Goal: Communication & Community: Ask a question

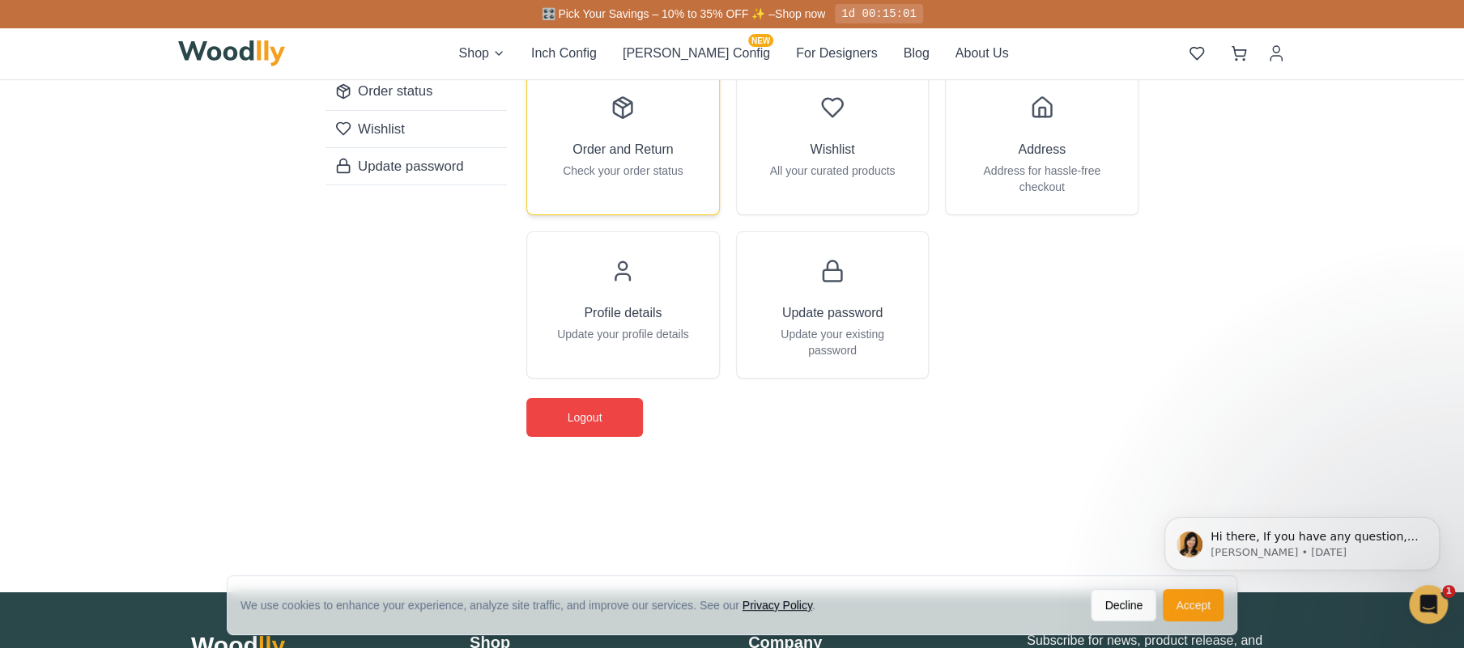
click at [644, 146] on h3 "Order and Return" at bounding box center [622, 149] width 101 height 19
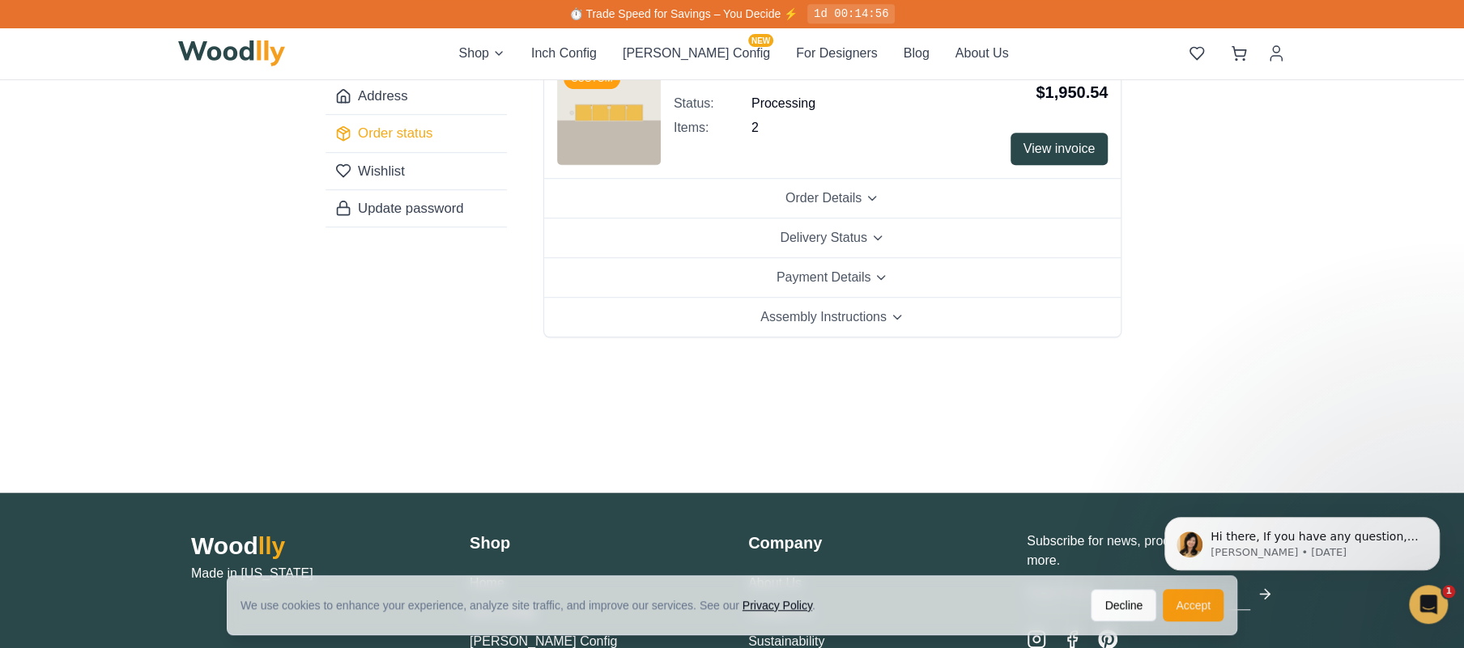
scroll to position [171, 0]
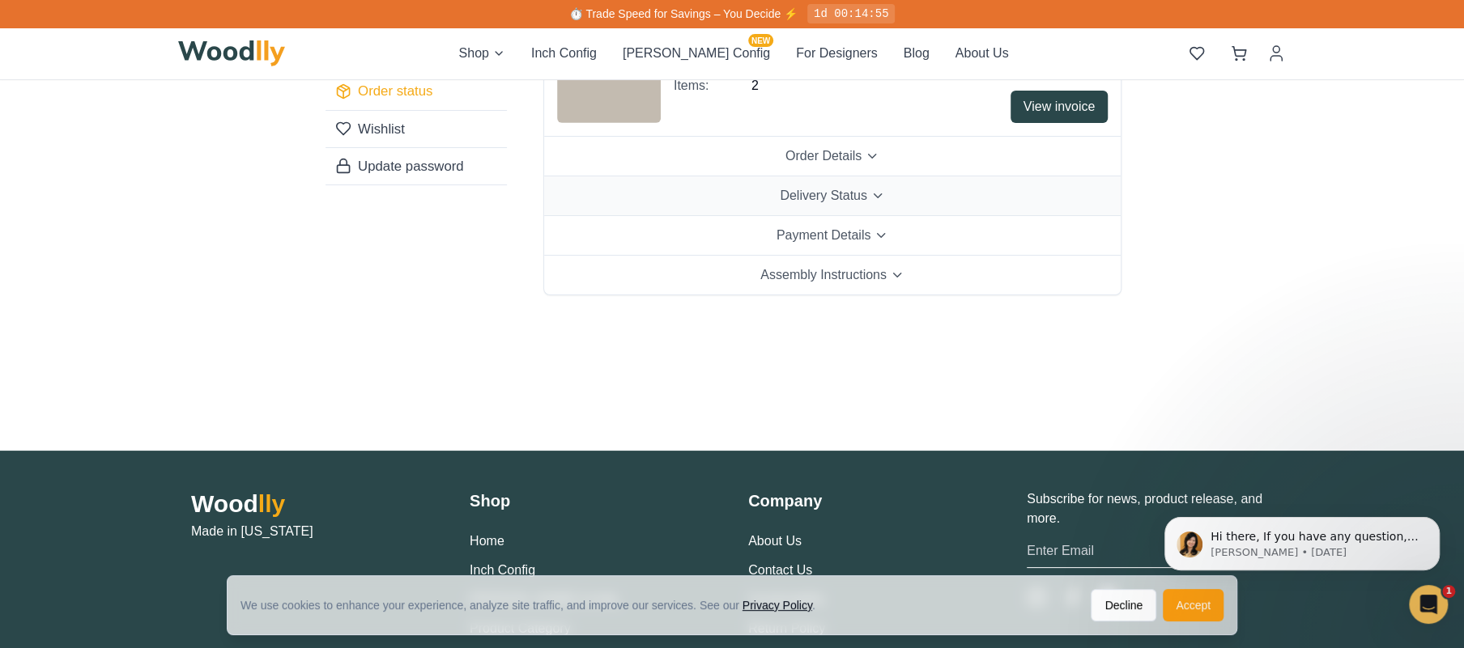
click at [856, 191] on span "Delivery Status" at bounding box center [823, 195] width 87 height 19
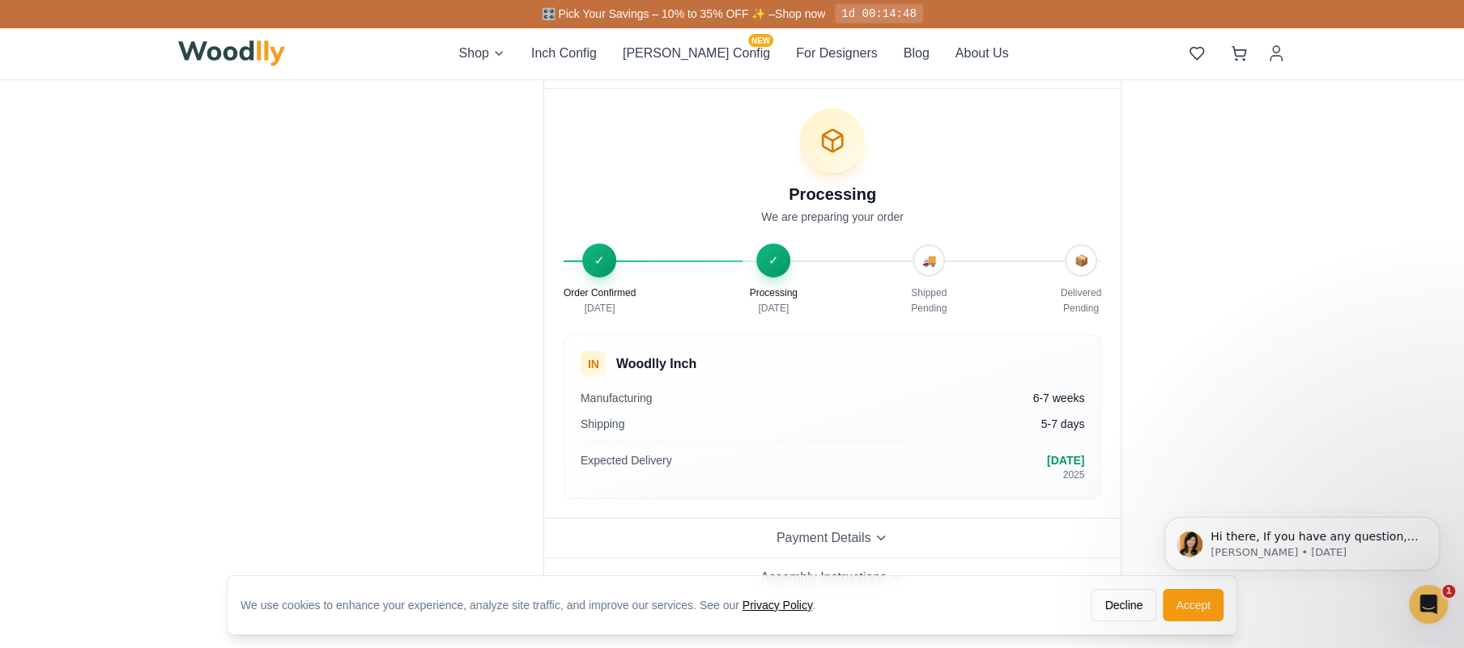
scroll to position [342, 0]
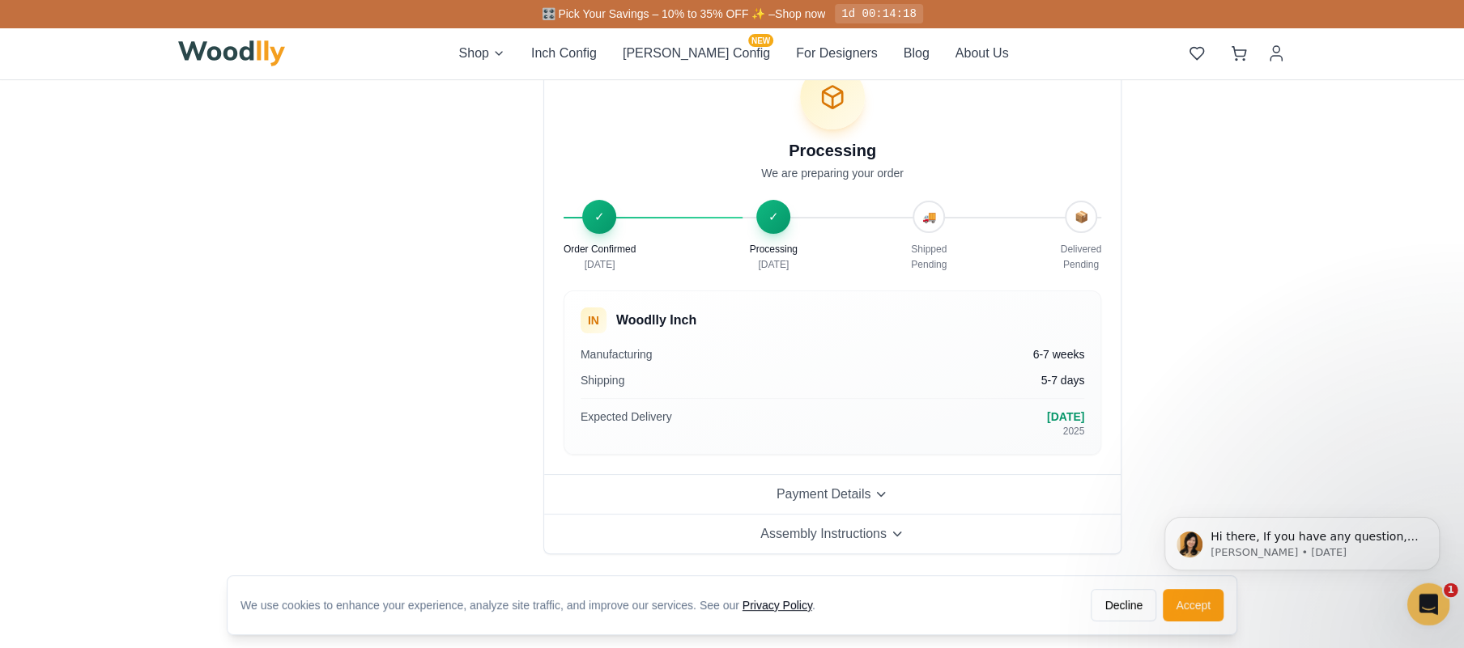
click at [1431, 590] on div "Open Intercom Messenger" at bounding box center [1425, 602] width 53 height 53
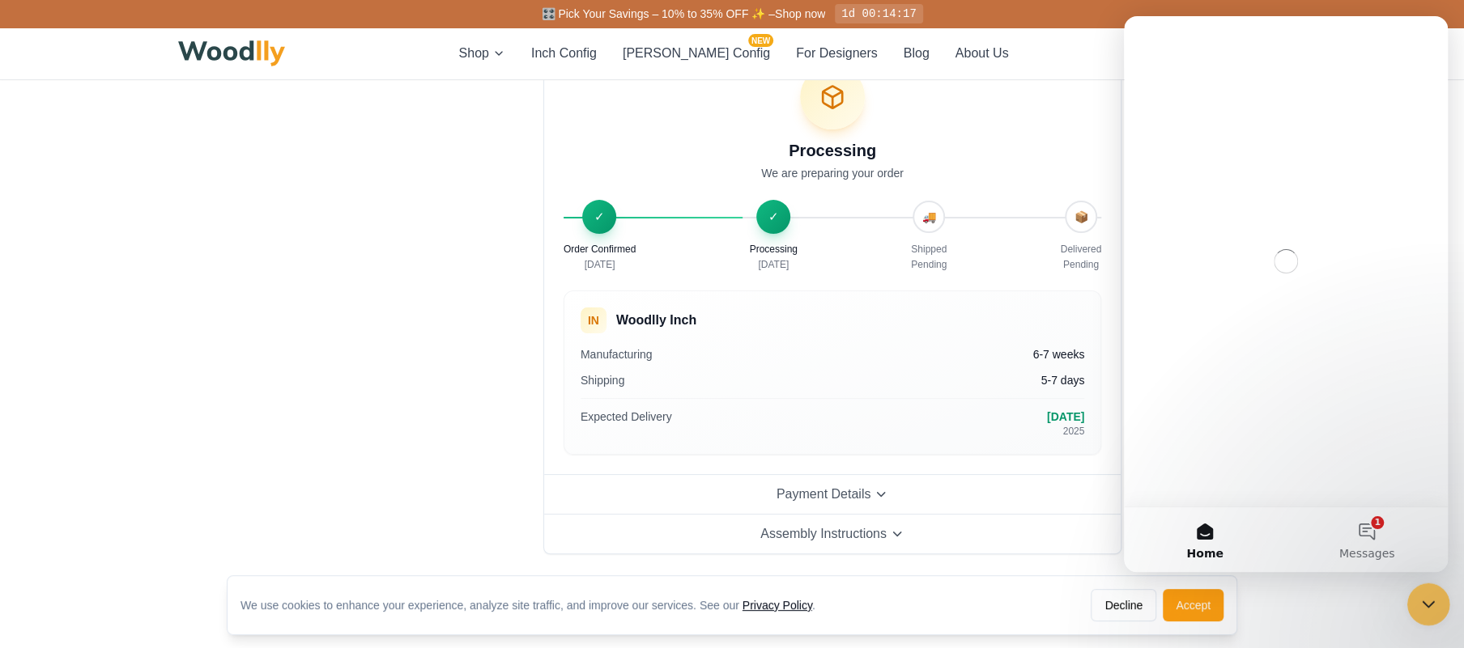
scroll to position [0, 0]
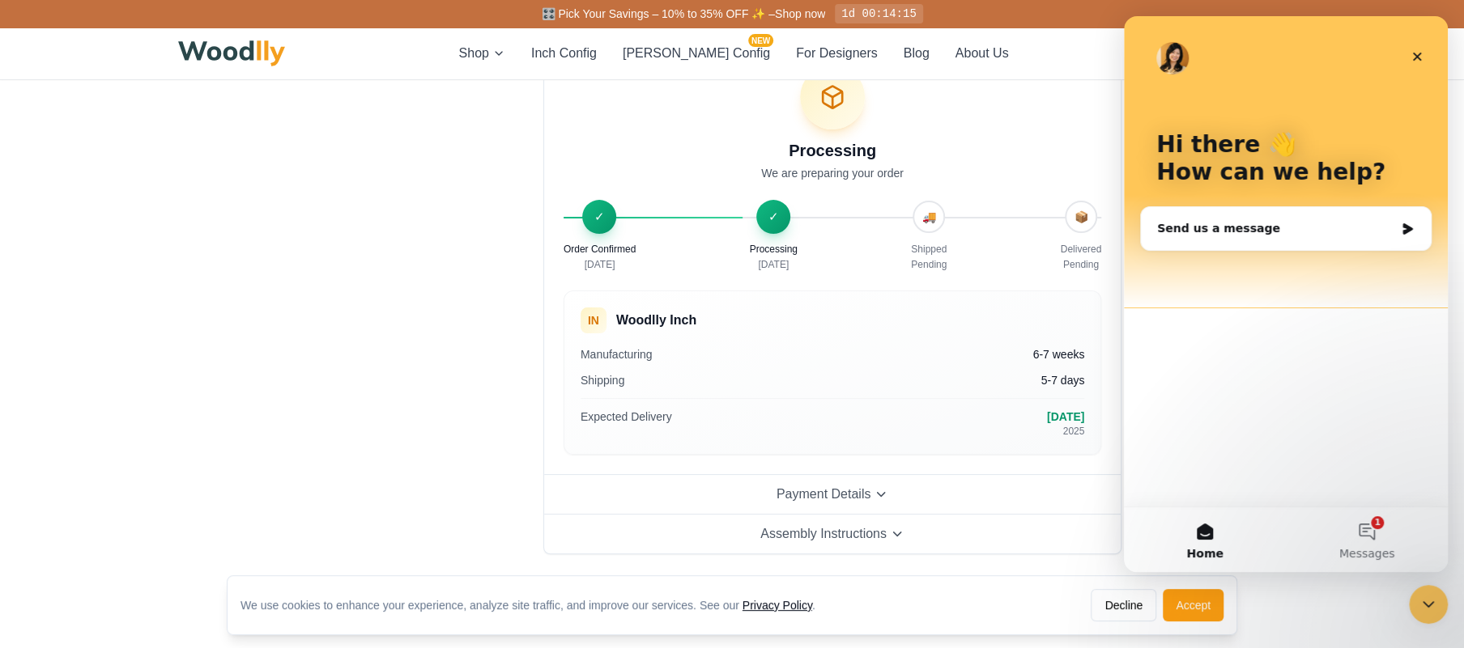
click at [1231, 234] on div "Send us a message" at bounding box center [1275, 228] width 237 height 17
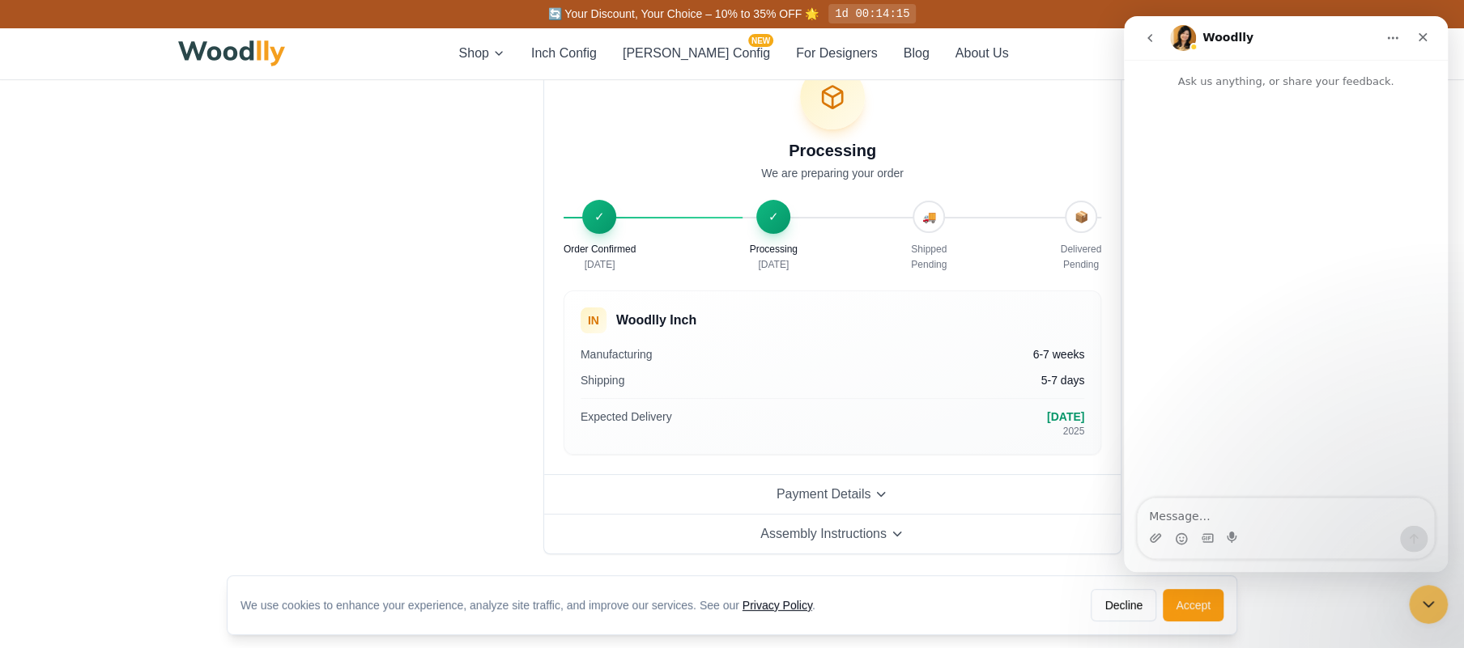
click at [1197, 519] on textarea "Message…" at bounding box center [1285, 513] width 296 height 28
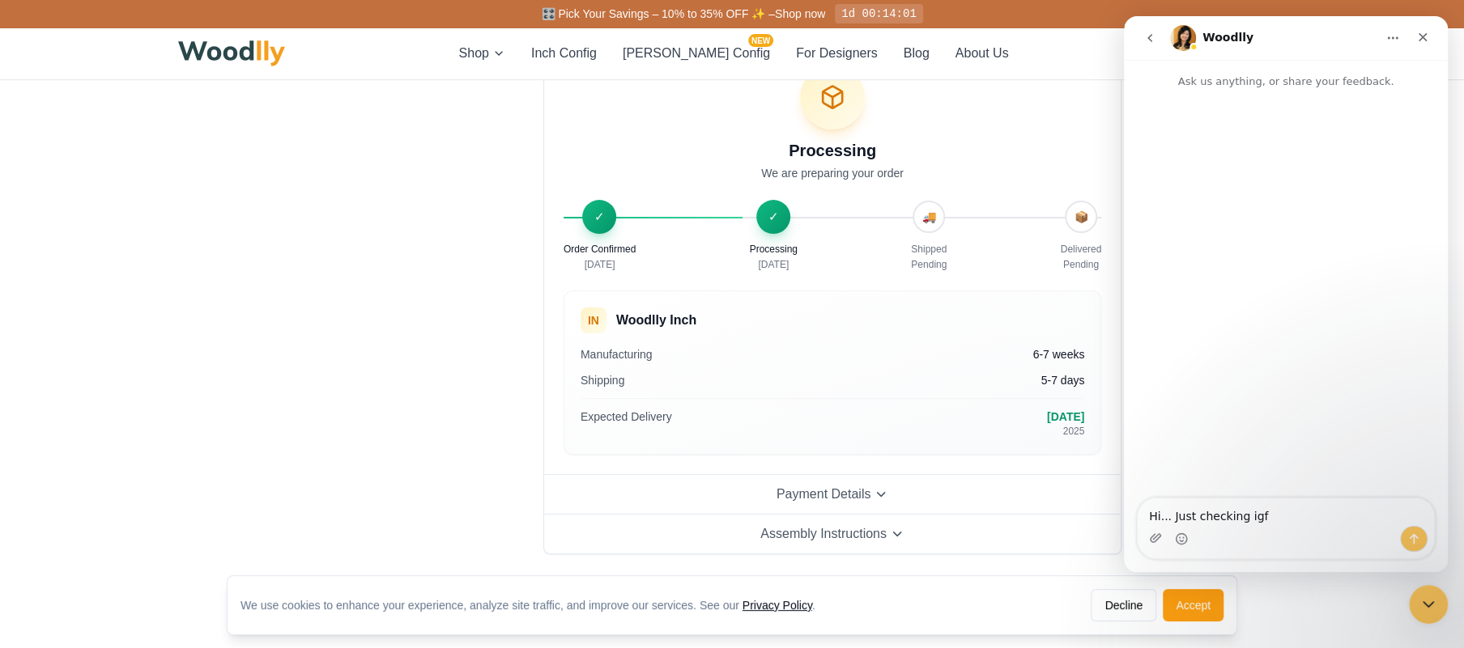
drag, startPoint x: 1269, startPoint y: 498, endPoint x: 1264, endPoint y: 520, distance: 22.4
click at [1268, 508] on div "Intercom messenger" at bounding box center [1286, 302] width 324 height 424
click at [1273, 522] on textarea "Hi... Just checking igf" at bounding box center [1285, 513] width 296 height 28
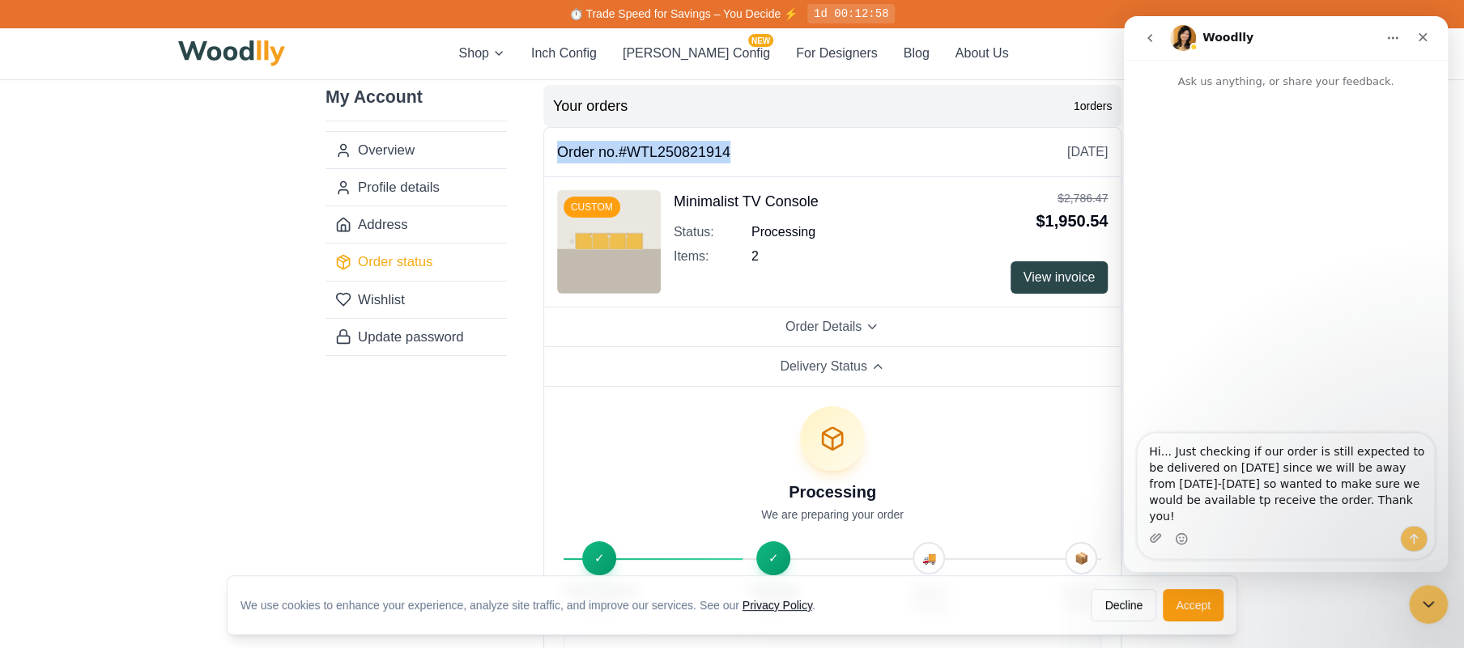
drag, startPoint x: 744, startPoint y: 147, endPoint x: 559, endPoint y: 157, distance: 185.6
click at [559, 158] on div "Order no. #WTL250821914 [DATE]" at bounding box center [832, 152] width 550 height 23
copy h3 "Order no. #WTL250821914"
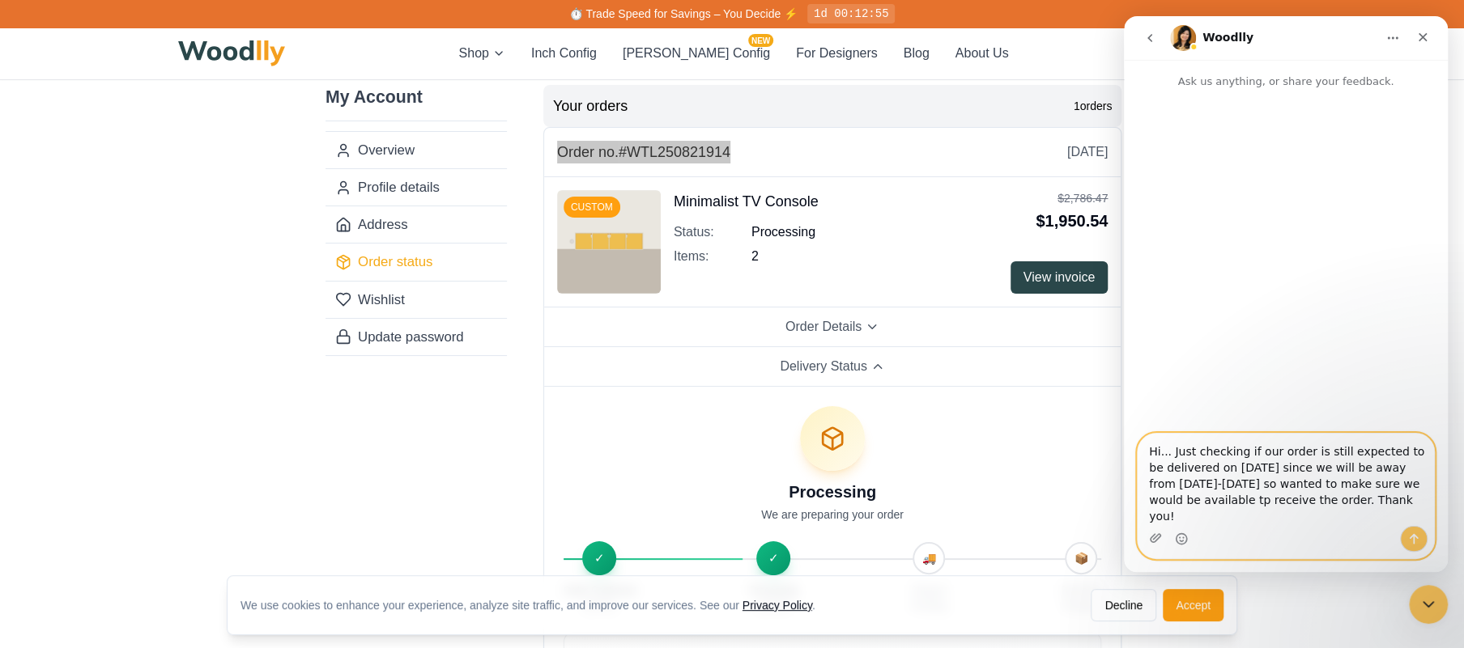
click at [1321, 519] on textarea "Hi... Just checking if our order is still expected to be delivered on [DATE] si…" at bounding box center [1285, 480] width 296 height 92
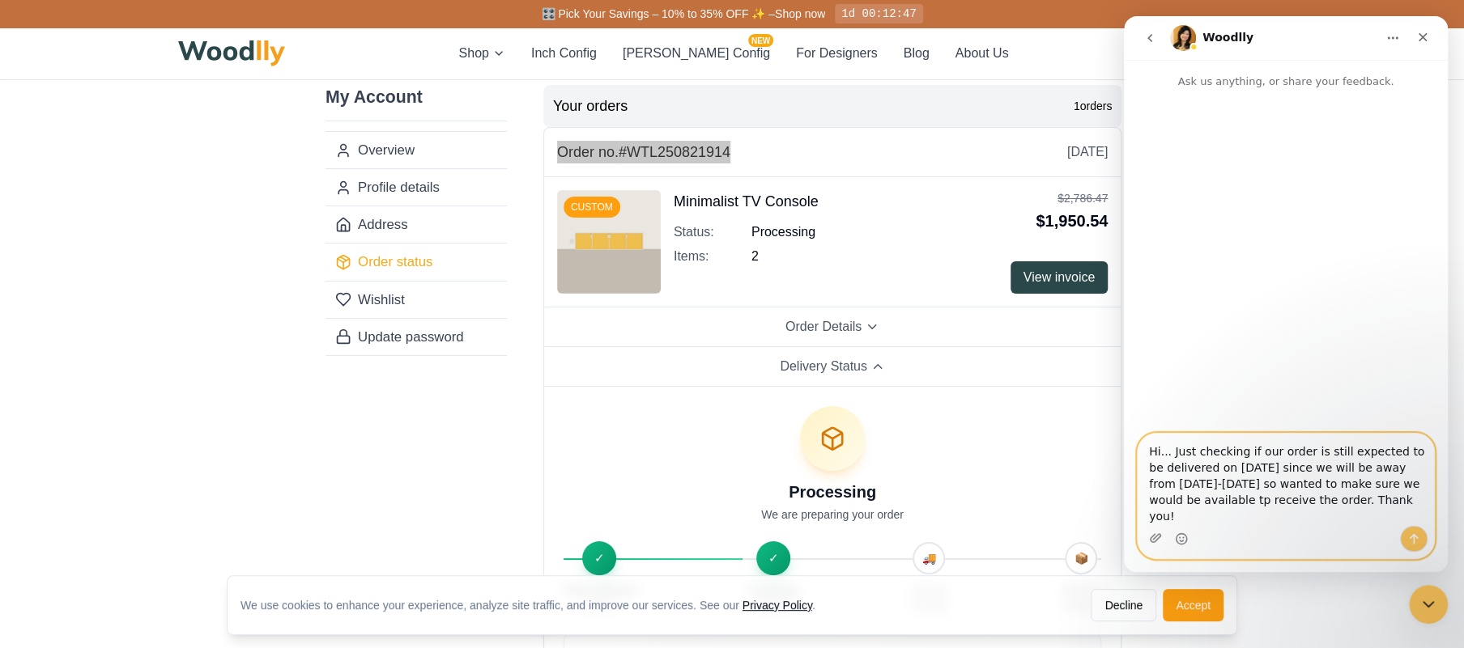
click at [1306, 520] on textarea "Hi... Just checking if our order is still expected to be delivered on [DATE] si…" at bounding box center [1285, 480] width 296 height 92
click at [1237, 516] on textarea "Hi... Just checking if our order is still expected to be delivered on [DATE] si…" at bounding box center [1285, 480] width 296 height 92
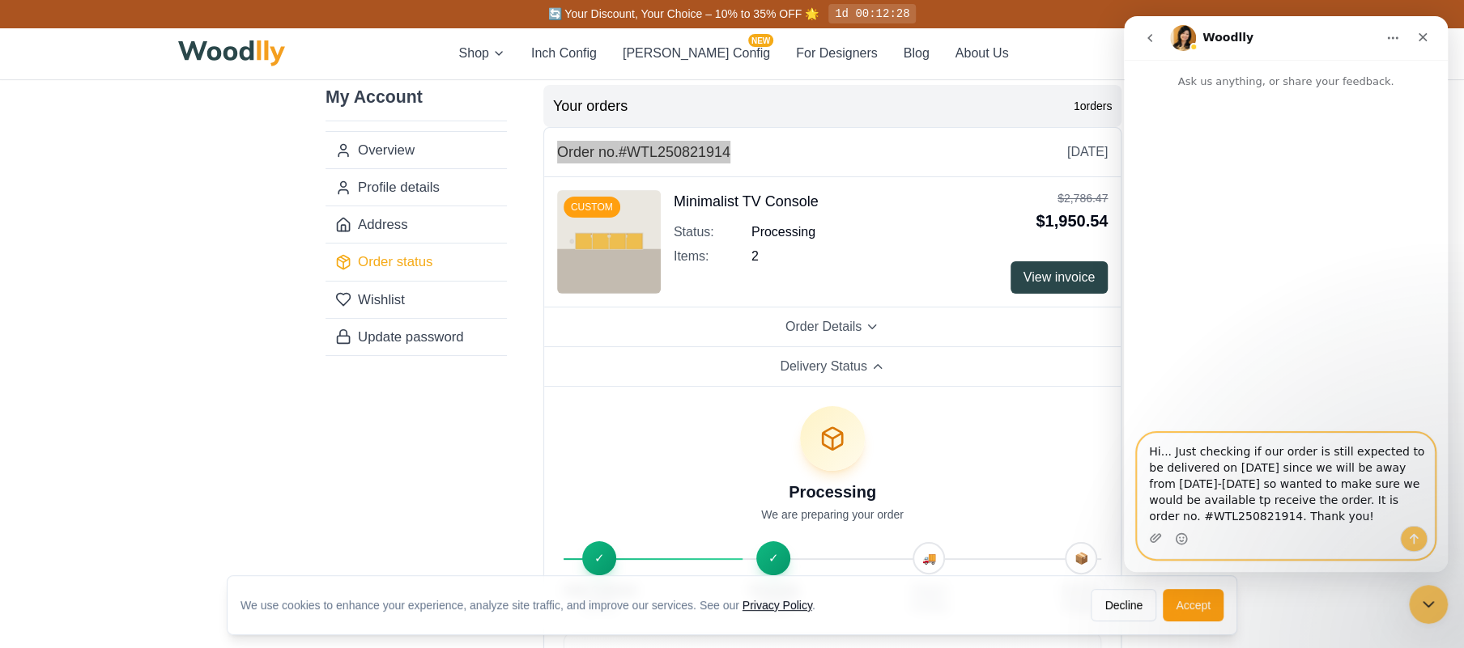
type textarea "Hi... Just checking if our order is still expected to be delivered on [DATE] si…"
click at [1418, 539] on icon "Send a message…" at bounding box center [1413, 539] width 9 height 11
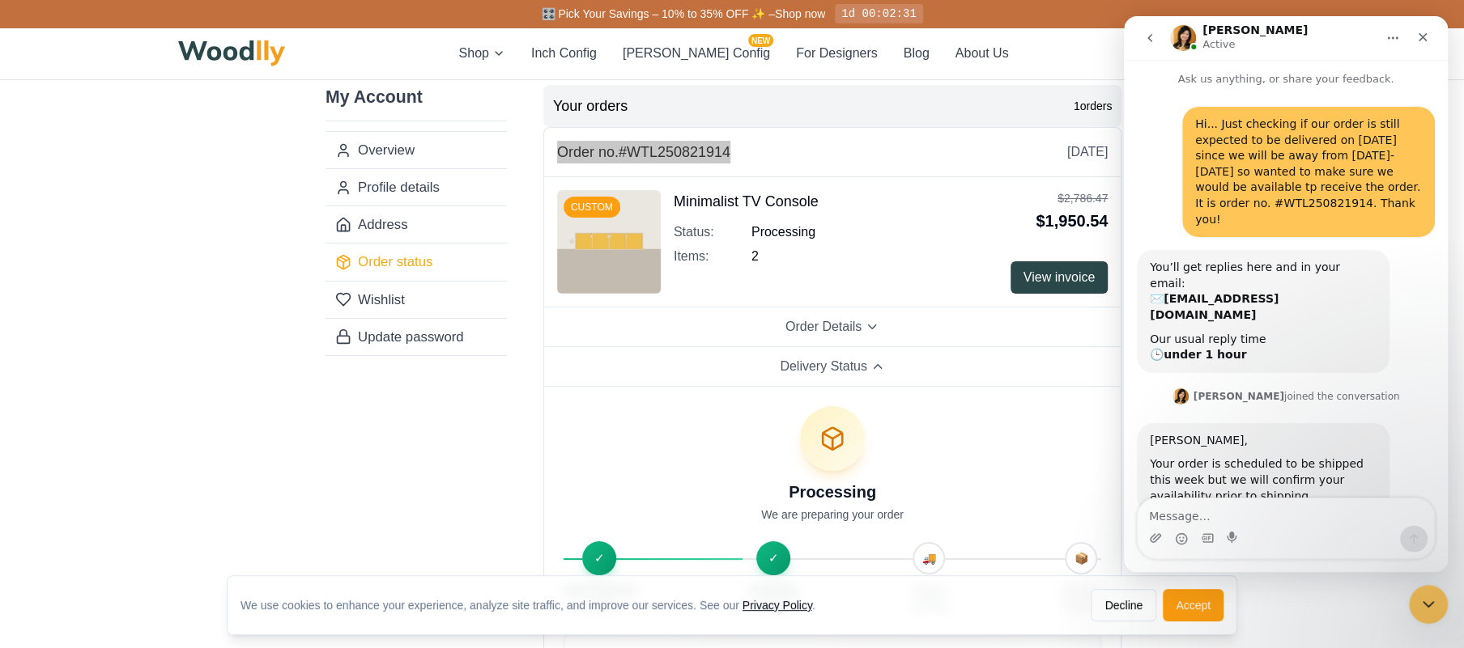
scroll to position [3, 0]
click at [1196, 518] on textarea "Message…" at bounding box center [1285, 513] width 296 height 28
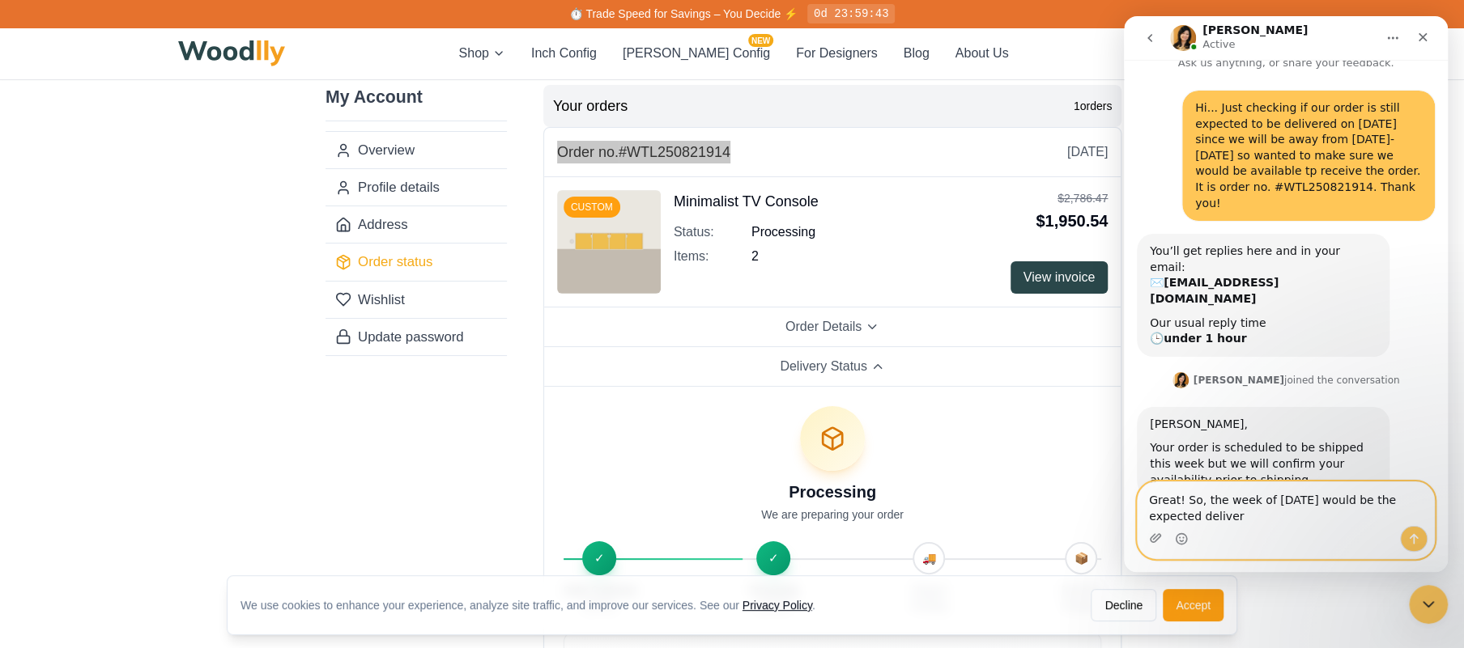
scroll to position [19, 0]
click at [1149, 495] on textarea "Great! So, the week of [DATE] would be the expected delivery date range?" at bounding box center [1285, 504] width 296 height 44
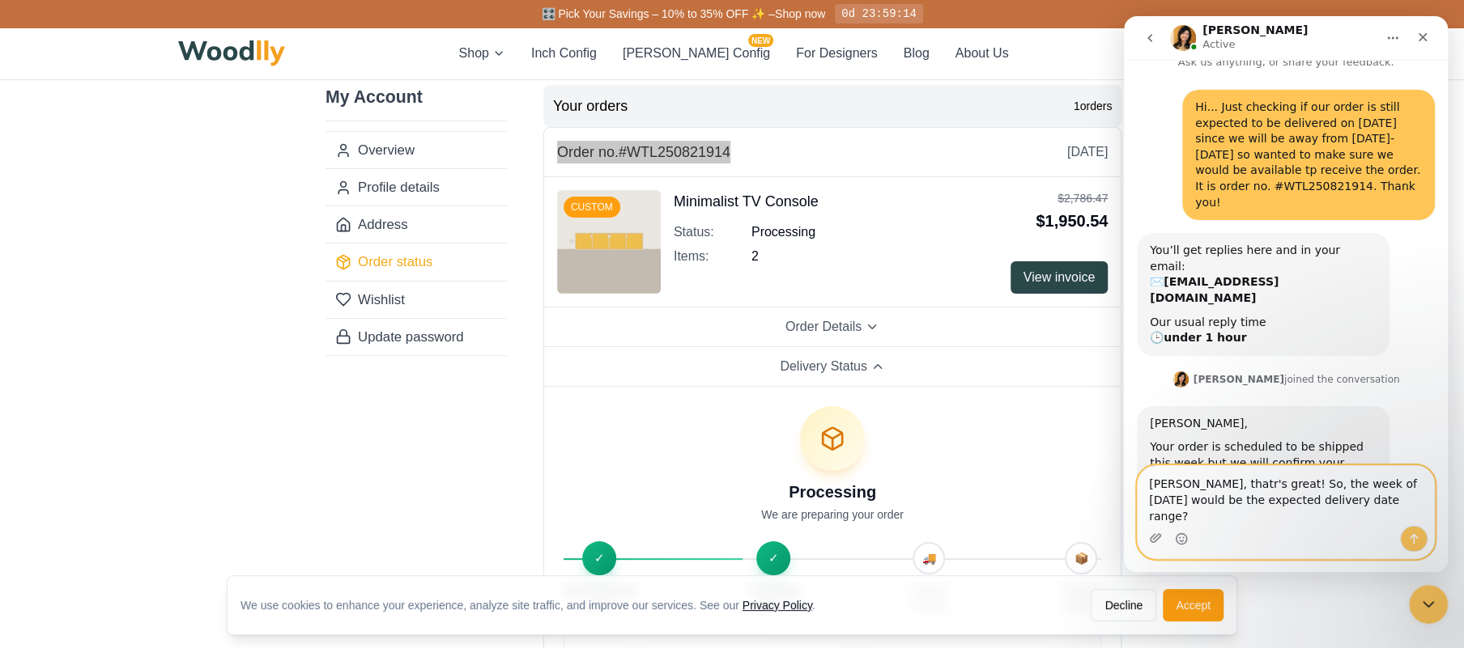
drag, startPoint x: 1204, startPoint y: 499, endPoint x: 1219, endPoint y: 529, distance: 33.3
click at [1204, 502] on textarea "[PERSON_NAME], thatr's great! So, the week of [DATE] would be the expected deli…" at bounding box center [1285, 496] width 296 height 60
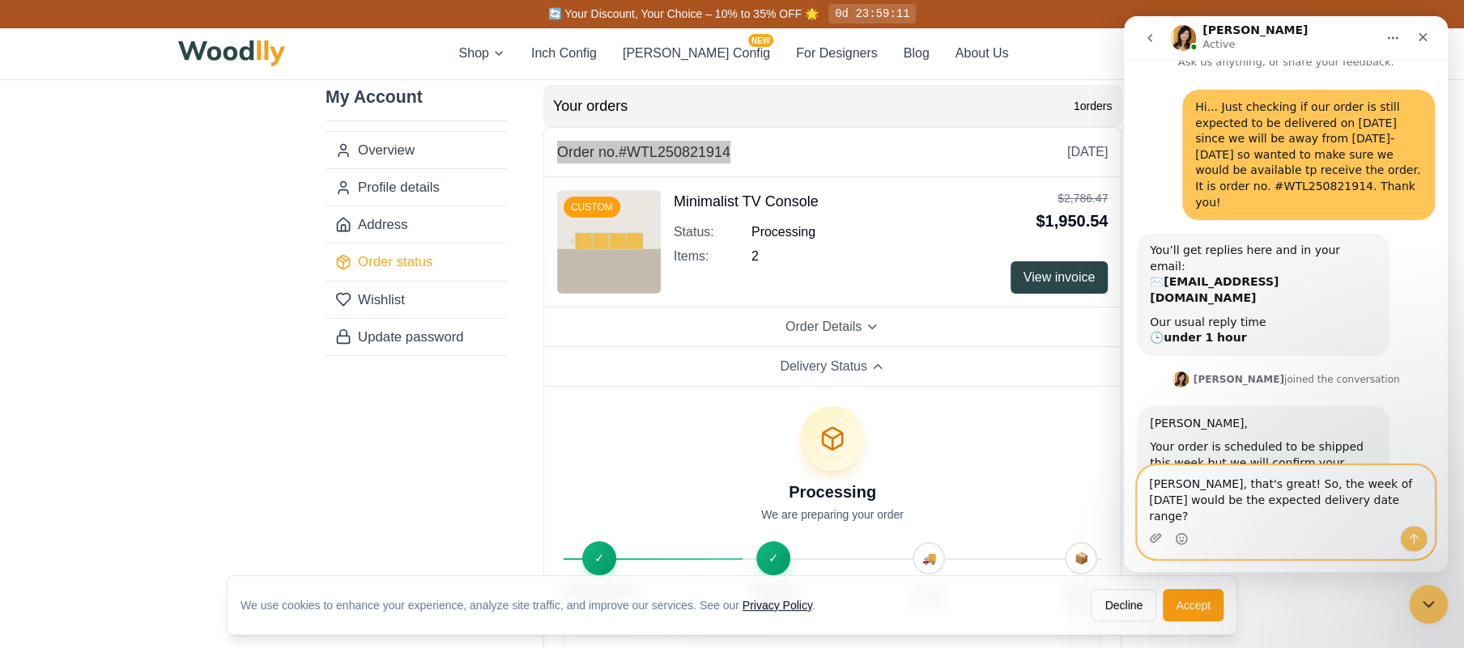
type textarea "[PERSON_NAME], that's great! So, the week of [DATE] would be the expected deliv…"
click at [1413, 535] on icon "Send a message…" at bounding box center [1413, 539] width 9 height 11
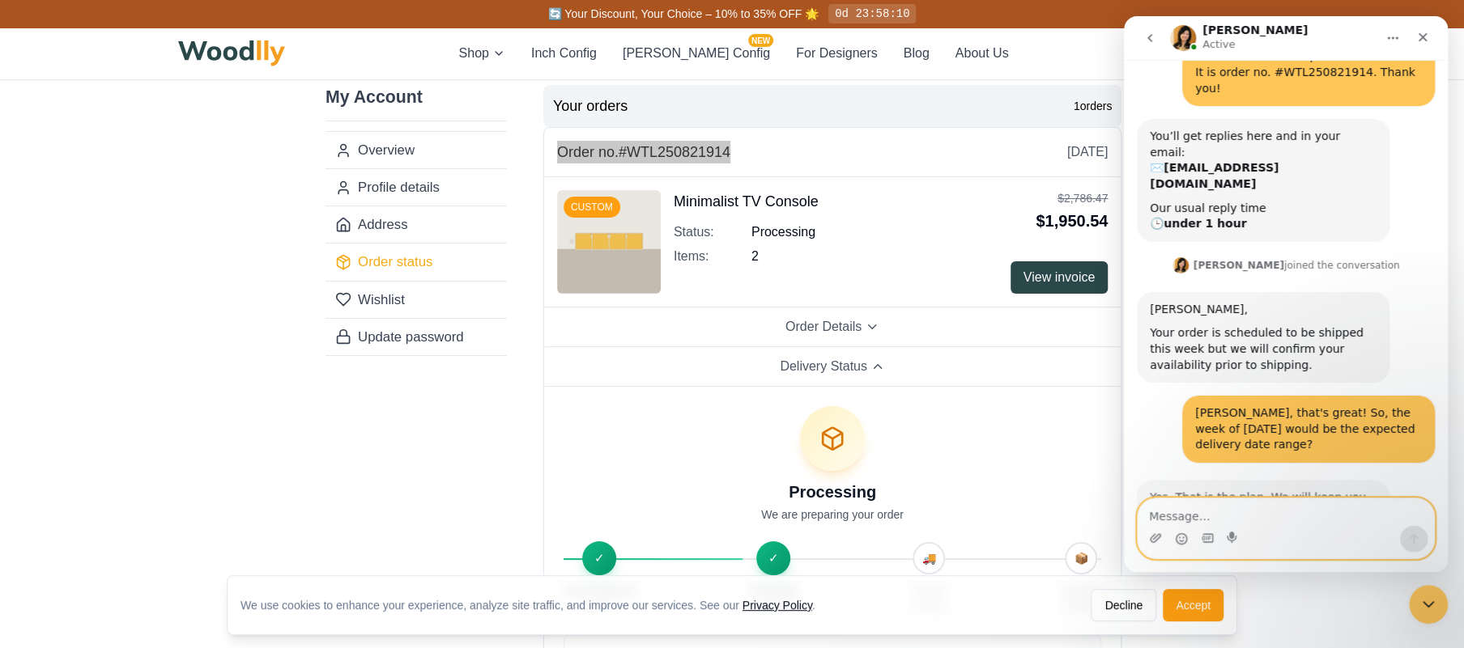
scroll to position [131, 0]
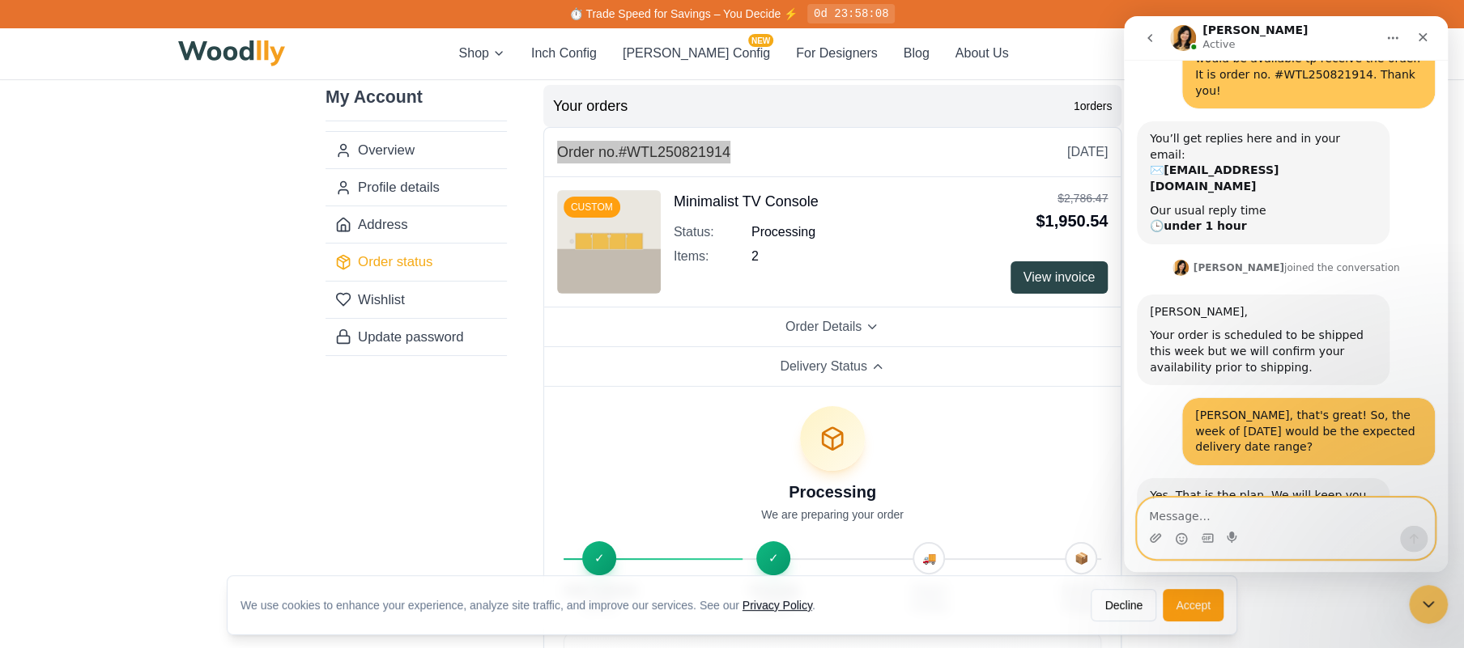
click at [1255, 516] on textarea "Message…" at bounding box center [1285, 513] width 296 height 28
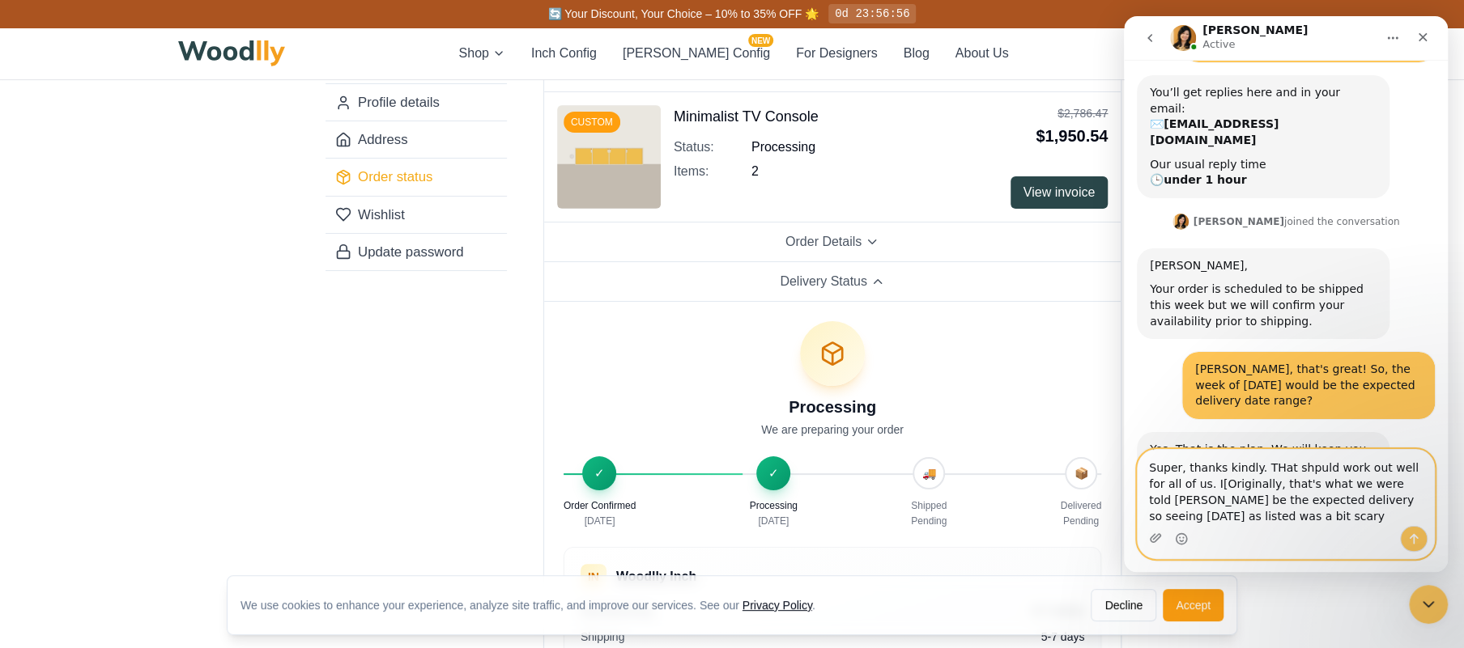
scroll to position [180, 0]
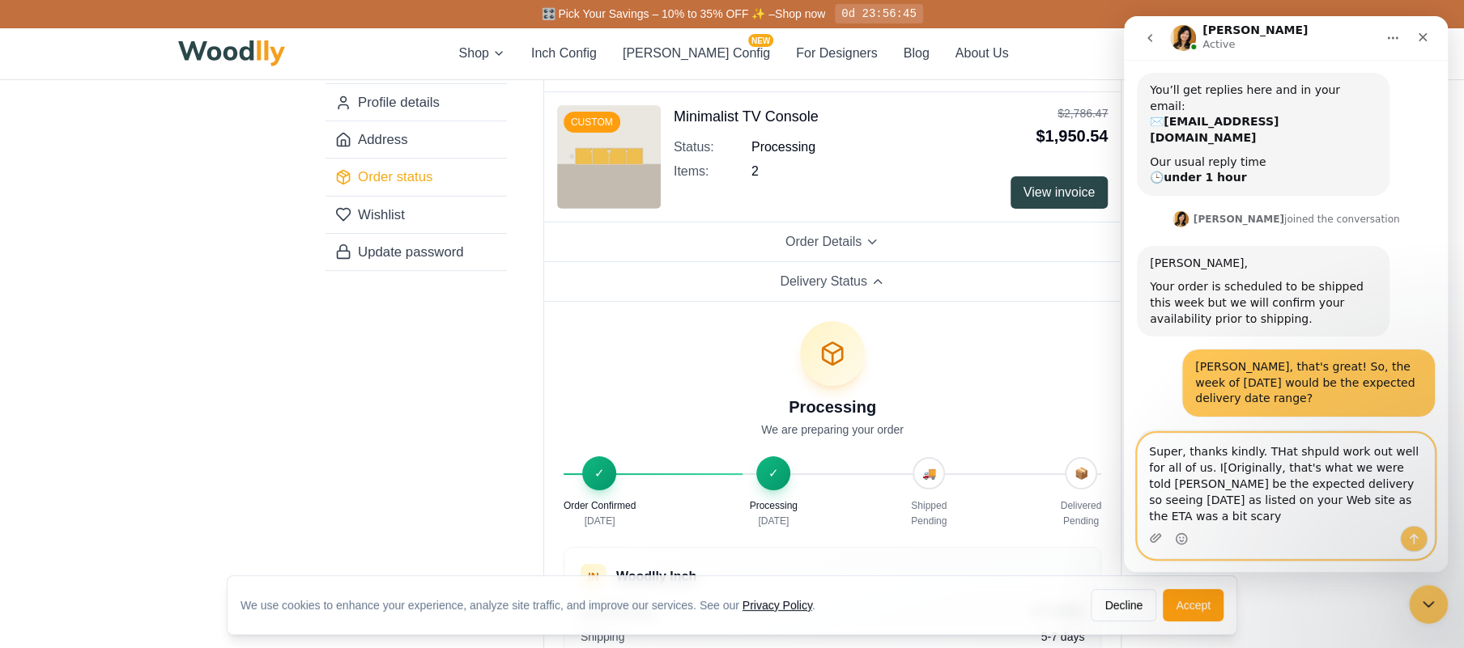
click at [1358, 520] on textarea "Super, thanks kindly. THat shpuld work out well for all of us. I[Originally, th…" at bounding box center [1285, 480] width 296 height 92
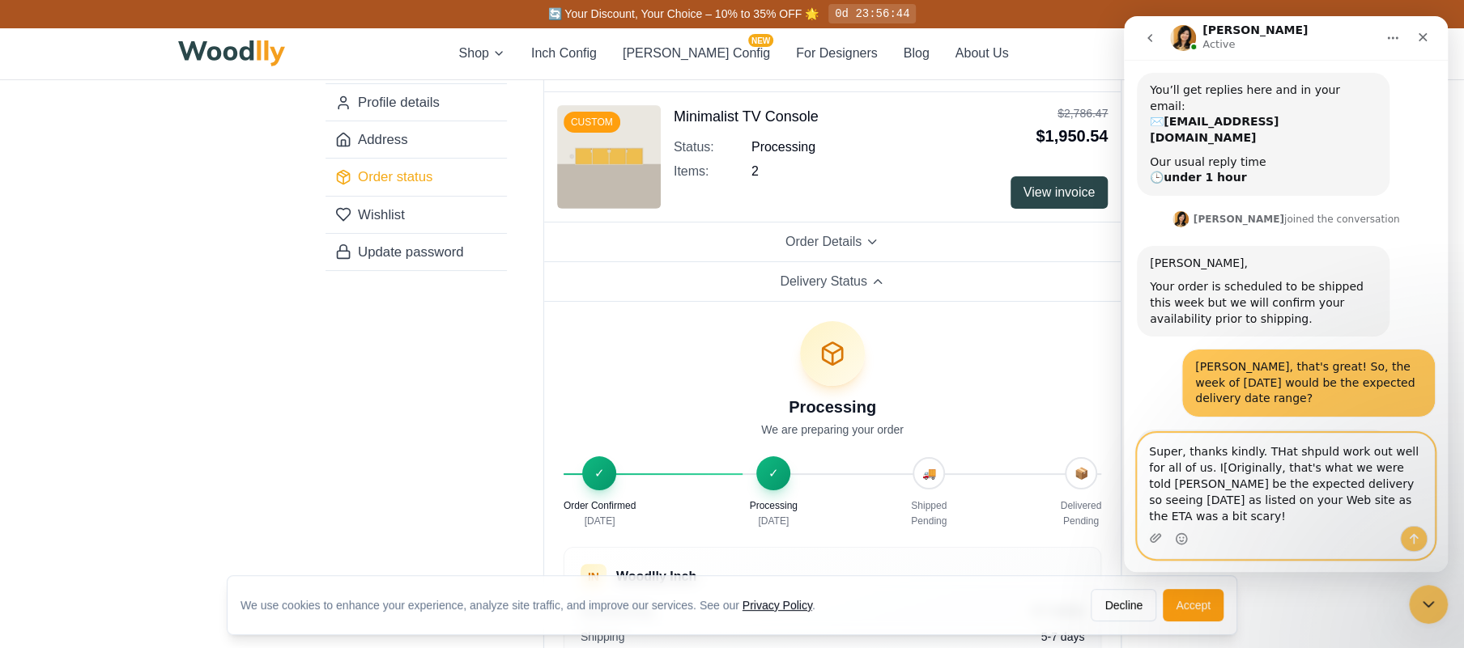
drag, startPoint x: 1267, startPoint y: 464, endPoint x: 1275, endPoint y: 480, distance: 18.1
click at [1268, 469] on textarea "Super, thanks kindly. THat shpuld work out well for all of us. I[Originally, th…" at bounding box center [1285, 480] width 296 height 92
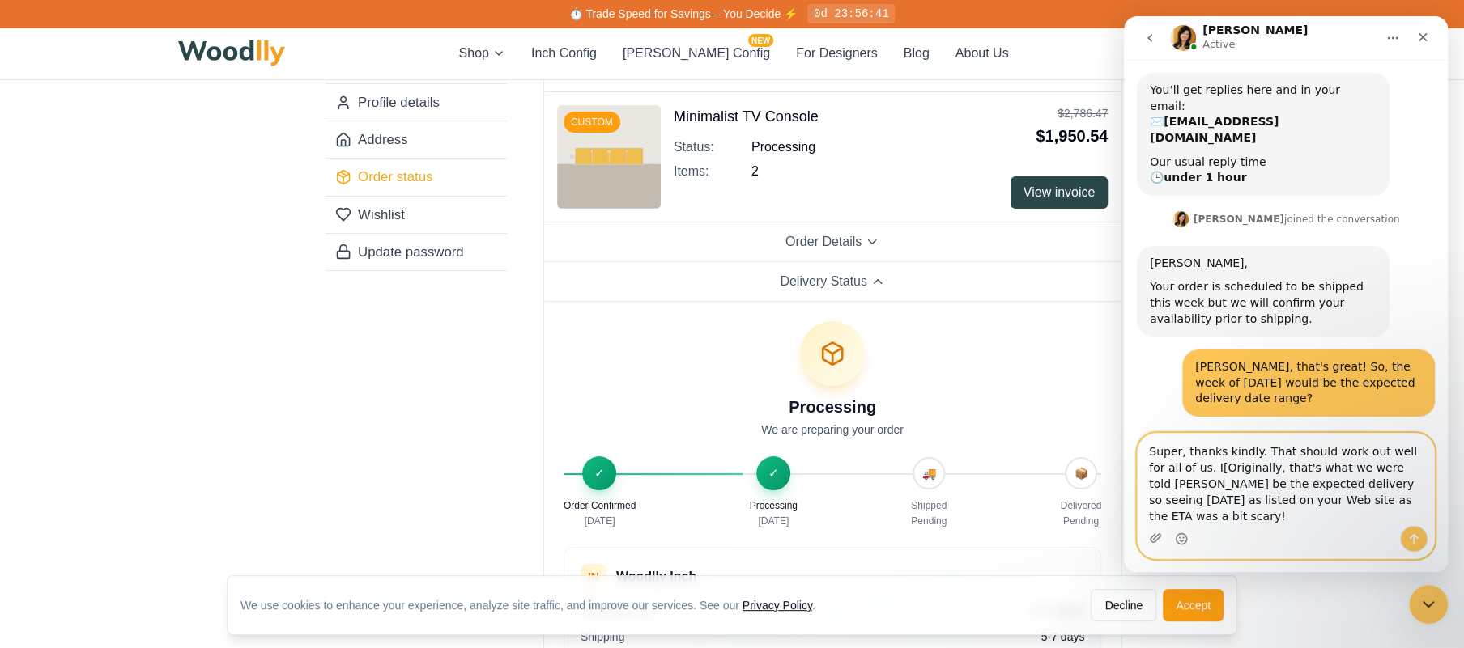
click at [1342, 517] on textarea "Super, thanks kindly. That should work out well for all of us. I[Originally, th…" at bounding box center [1285, 480] width 296 height 92
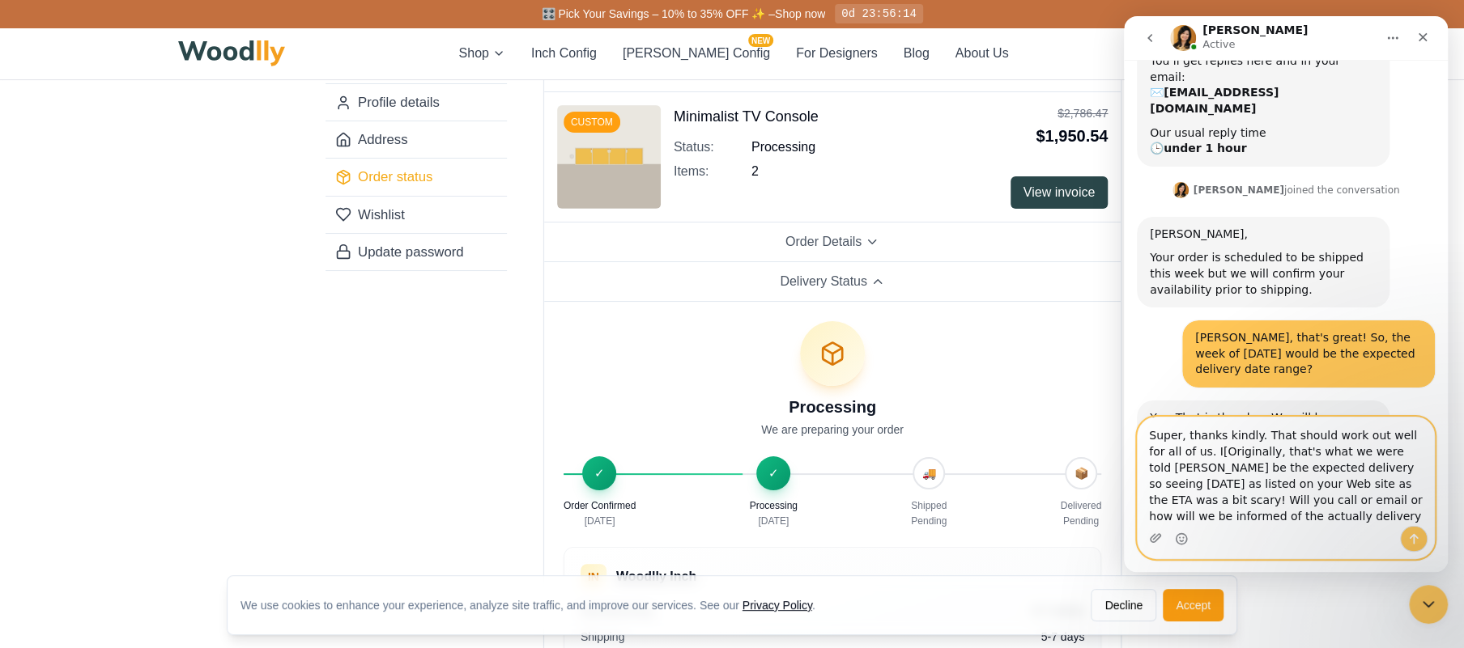
scroll to position [213, 0]
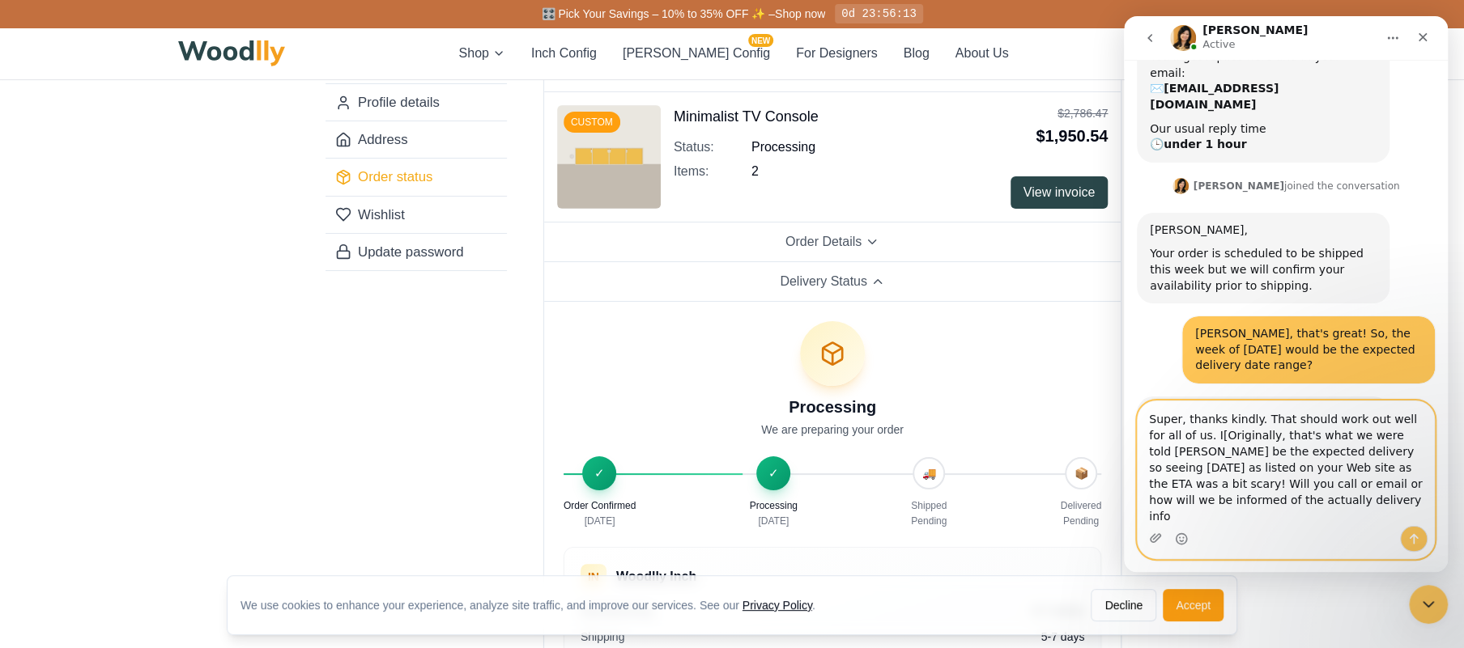
type textarea "Super, thanks kindly. That should work out well for all of us. I[Originally, th…"
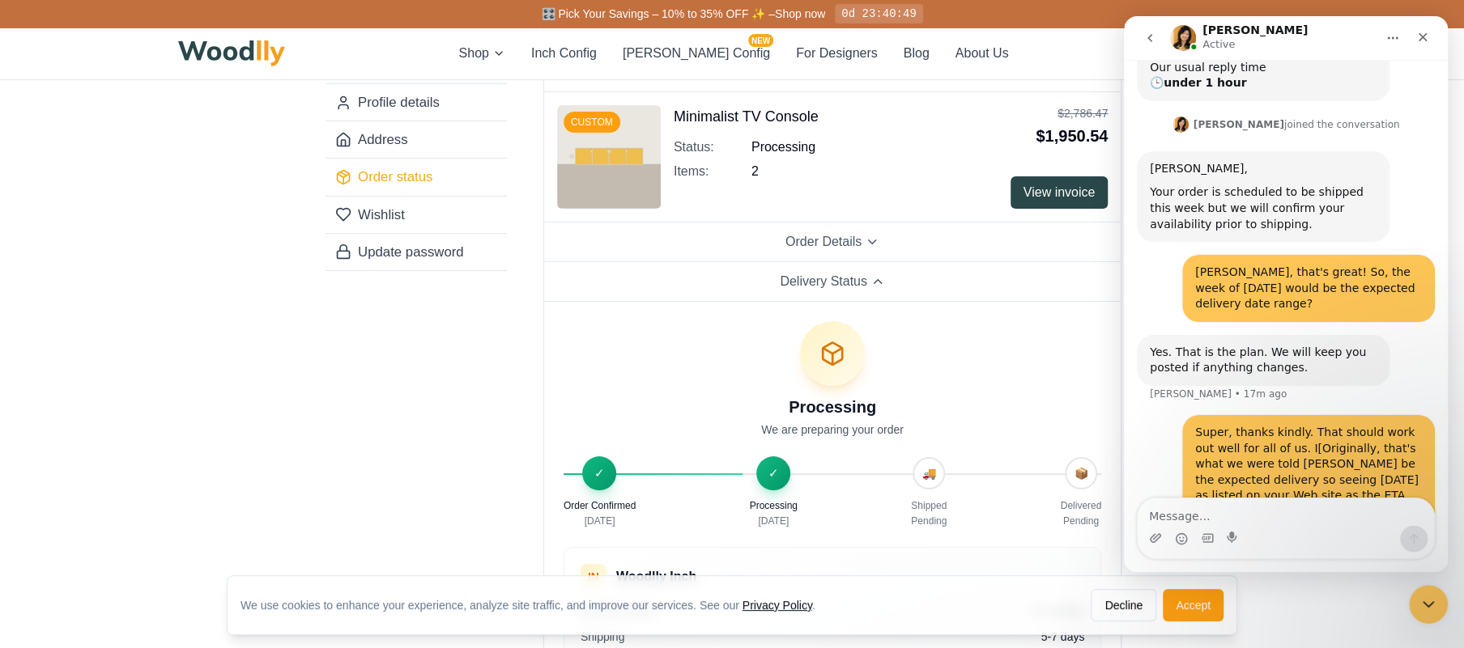
scroll to position [275, 0]
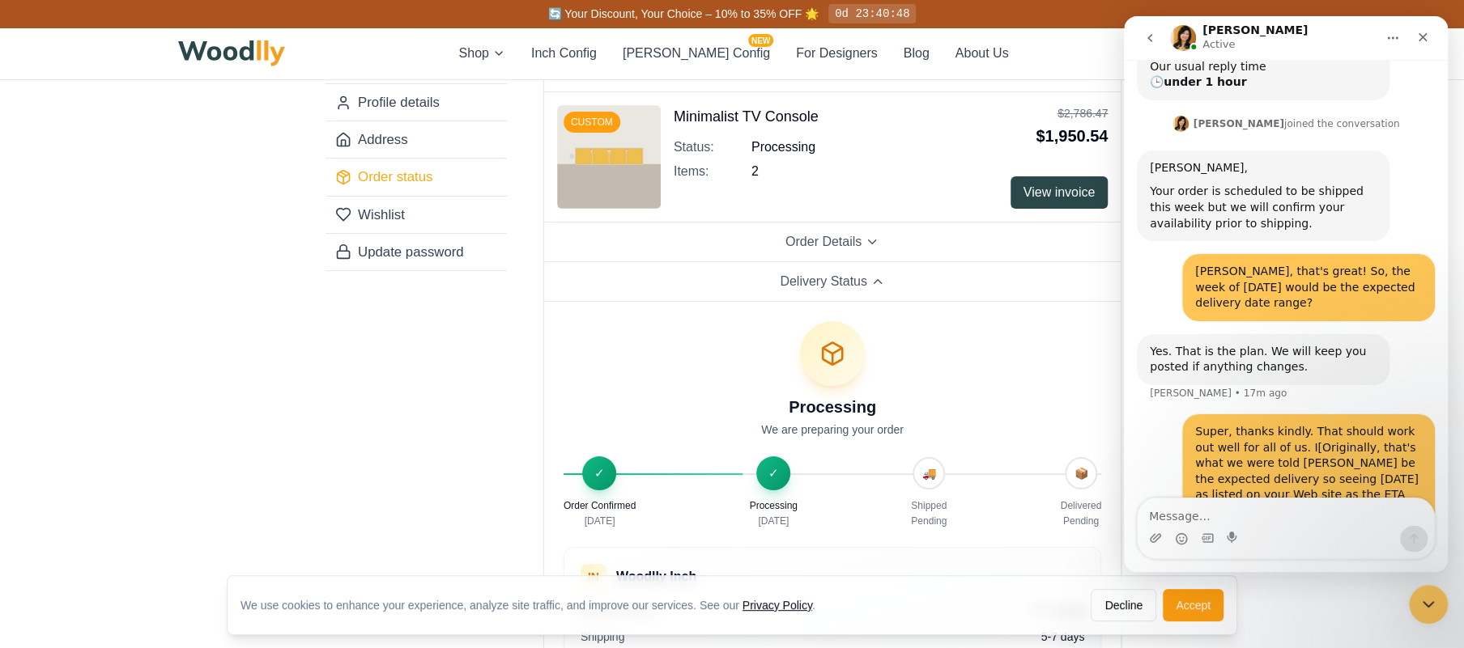
click at [1202, 511] on textarea "Message…" at bounding box center [1285, 513] width 296 height 28
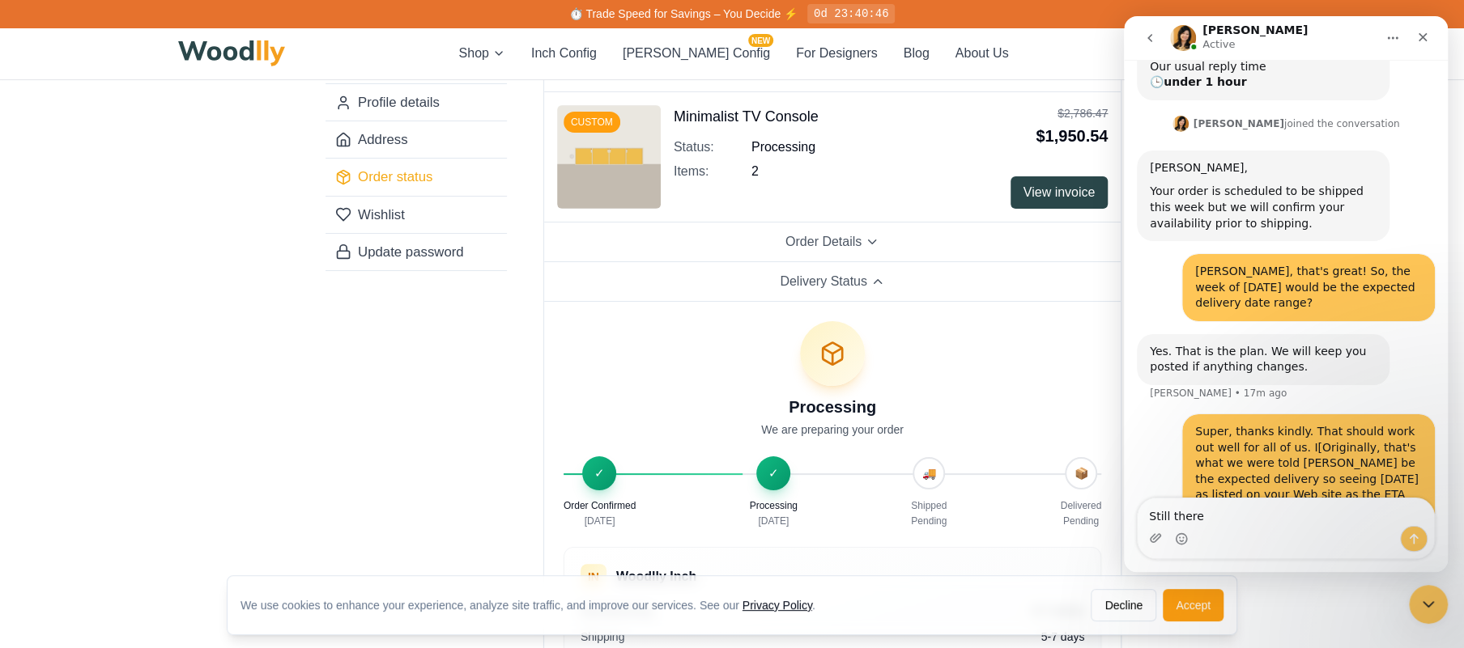
type textarea "Still there?"
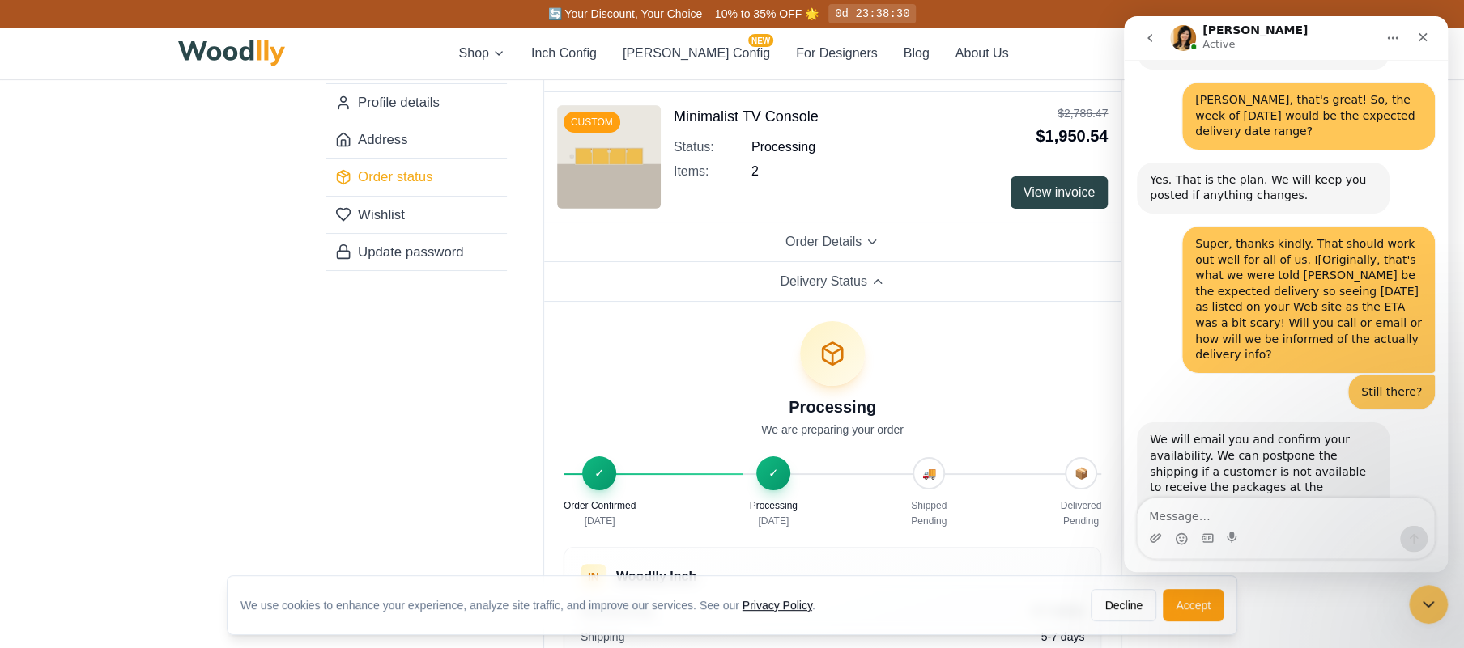
scroll to position [448, 0]
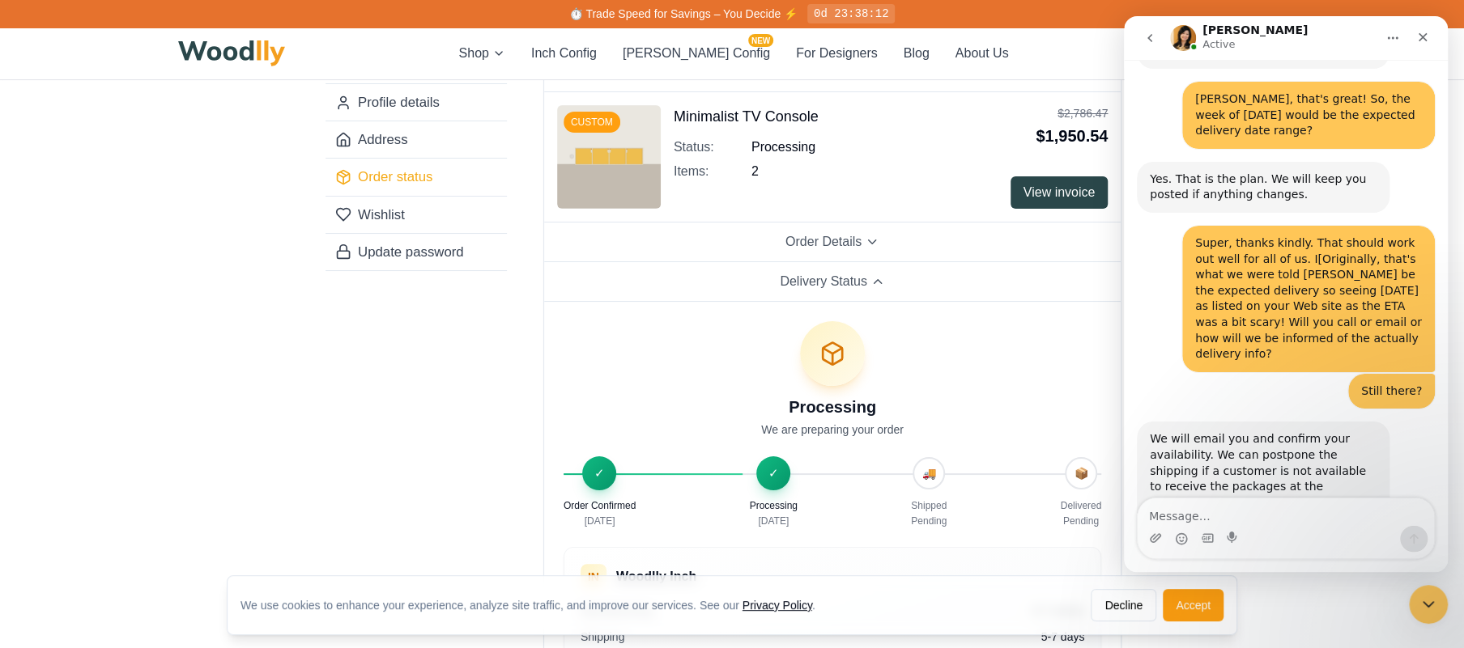
click at [1222, 525] on textarea "Message…" at bounding box center [1285, 513] width 296 height 28
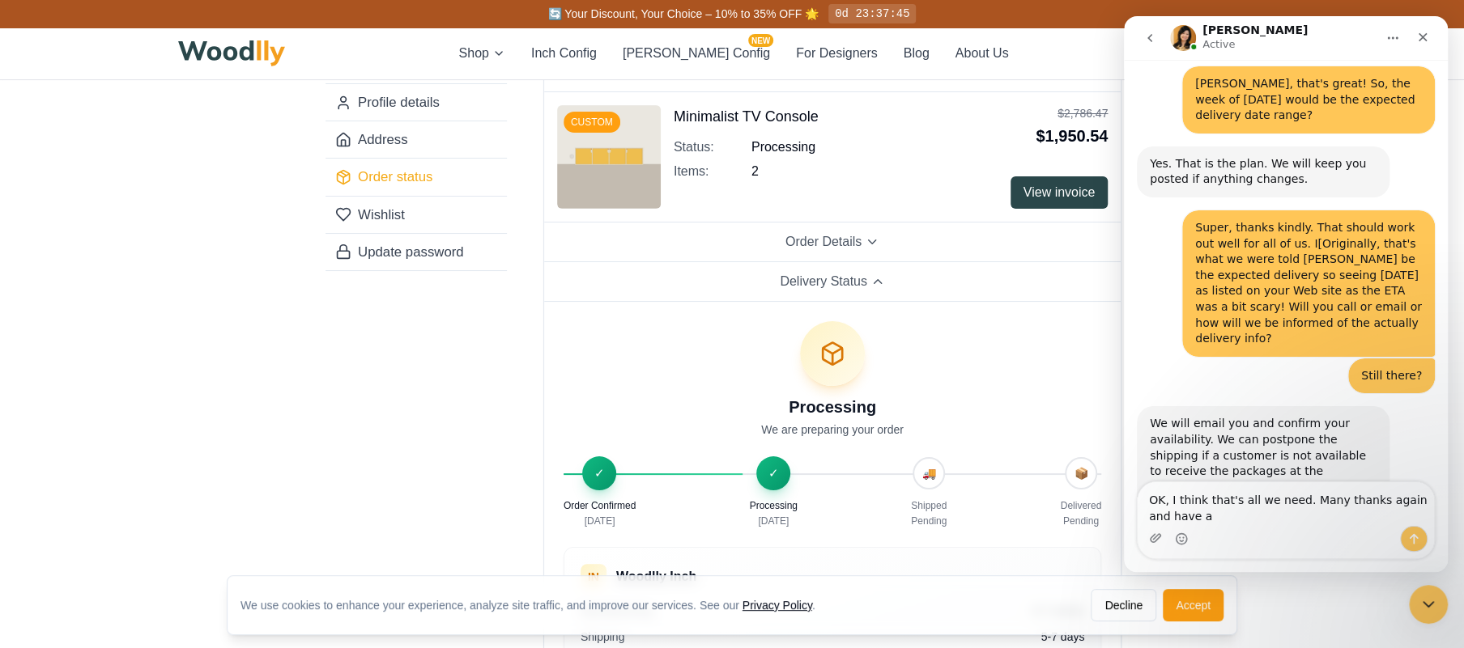
scroll to position [464, 0]
type textarea "OK, I think that's all we need. Many thanks again and have a good rest of your …"
click at [1416, 538] on icon "Send a message…" at bounding box center [1413, 539] width 9 height 11
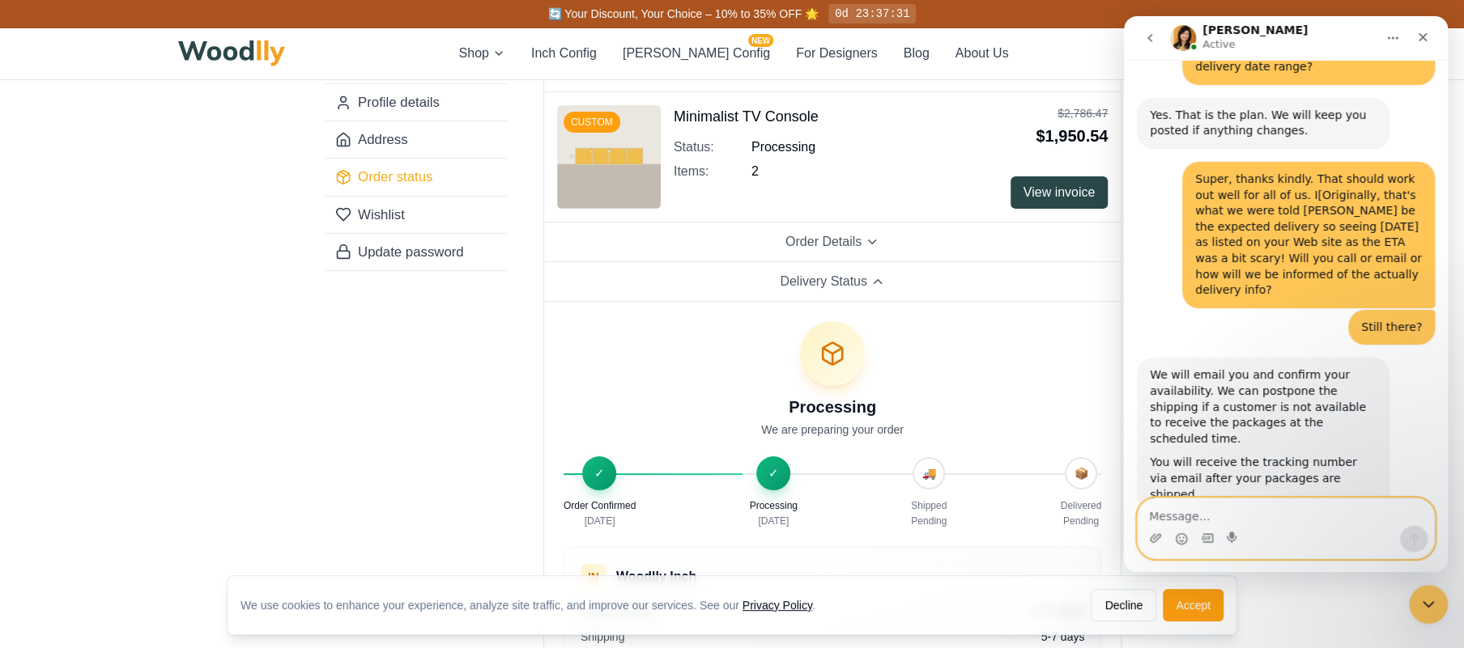
scroll to position [512, 0]
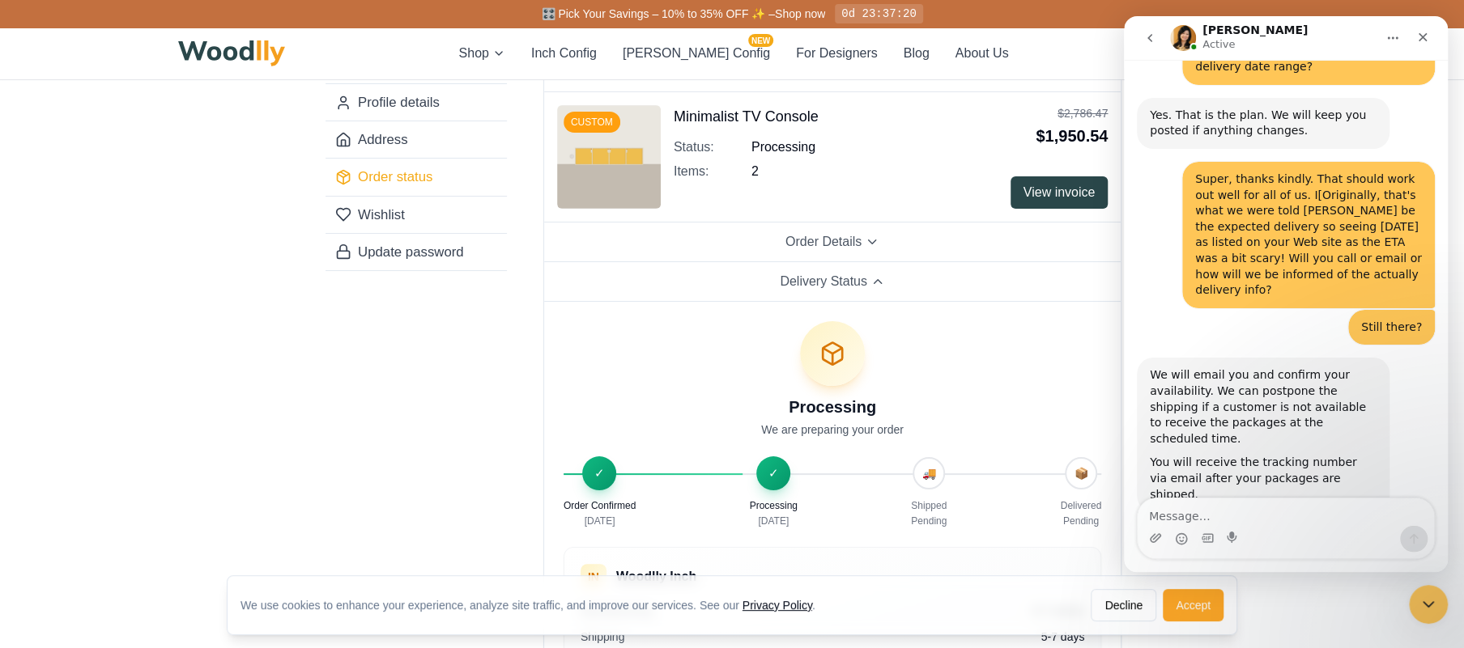
click at [1201, 602] on button "Accept" at bounding box center [1192, 605] width 61 height 32
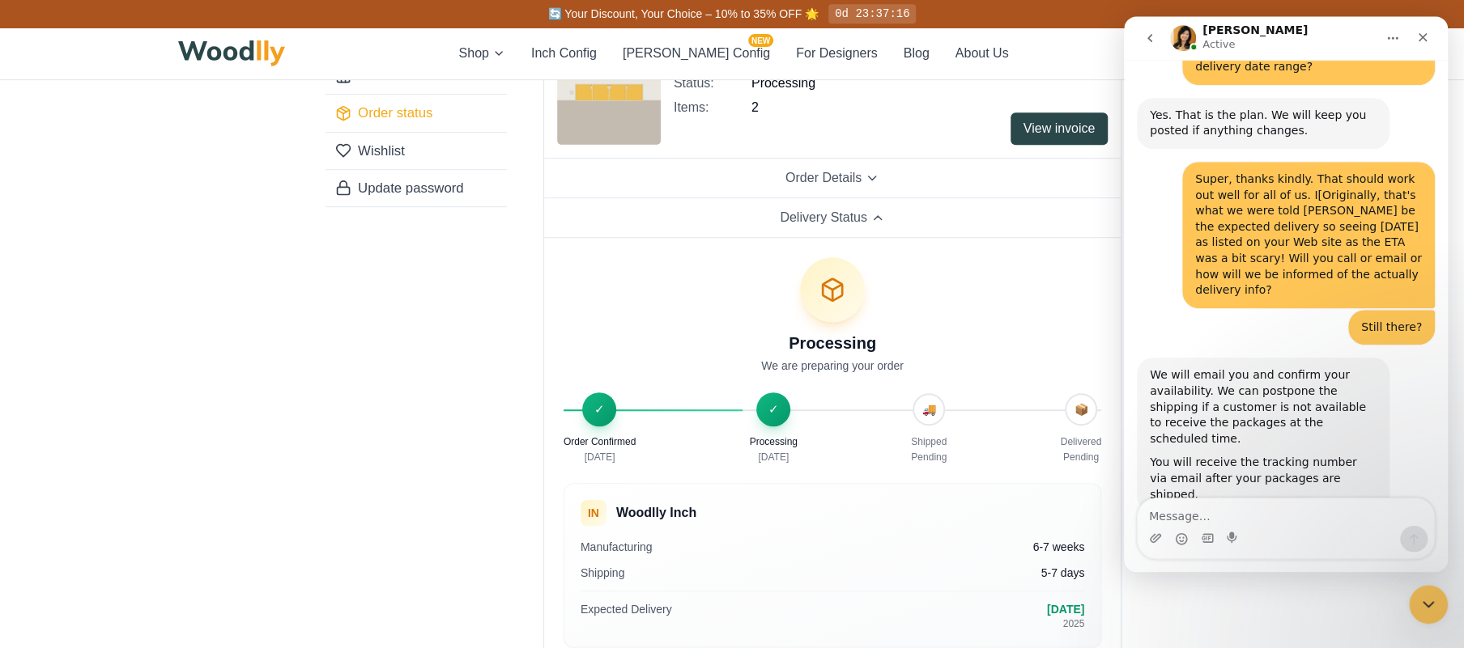
scroll to position [171, 0]
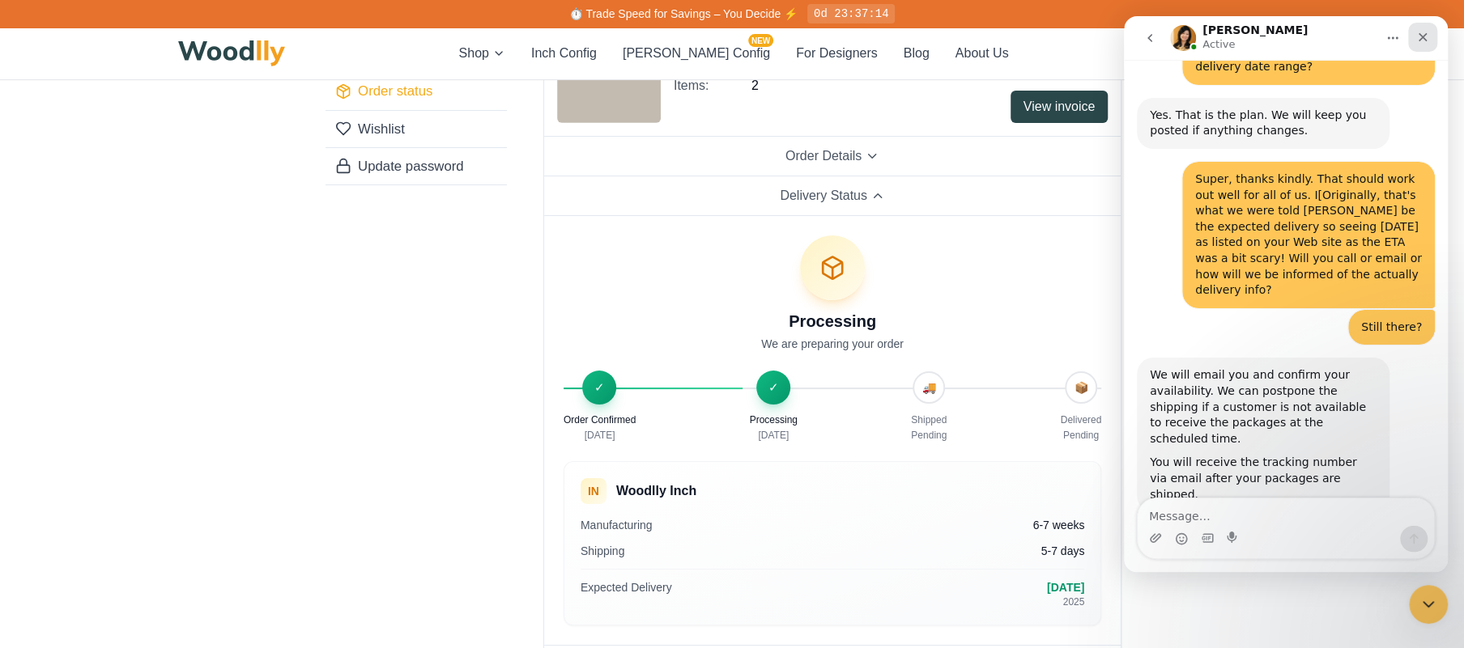
click at [1425, 39] on icon "Close" at bounding box center [1422, 37] width 13 height 13
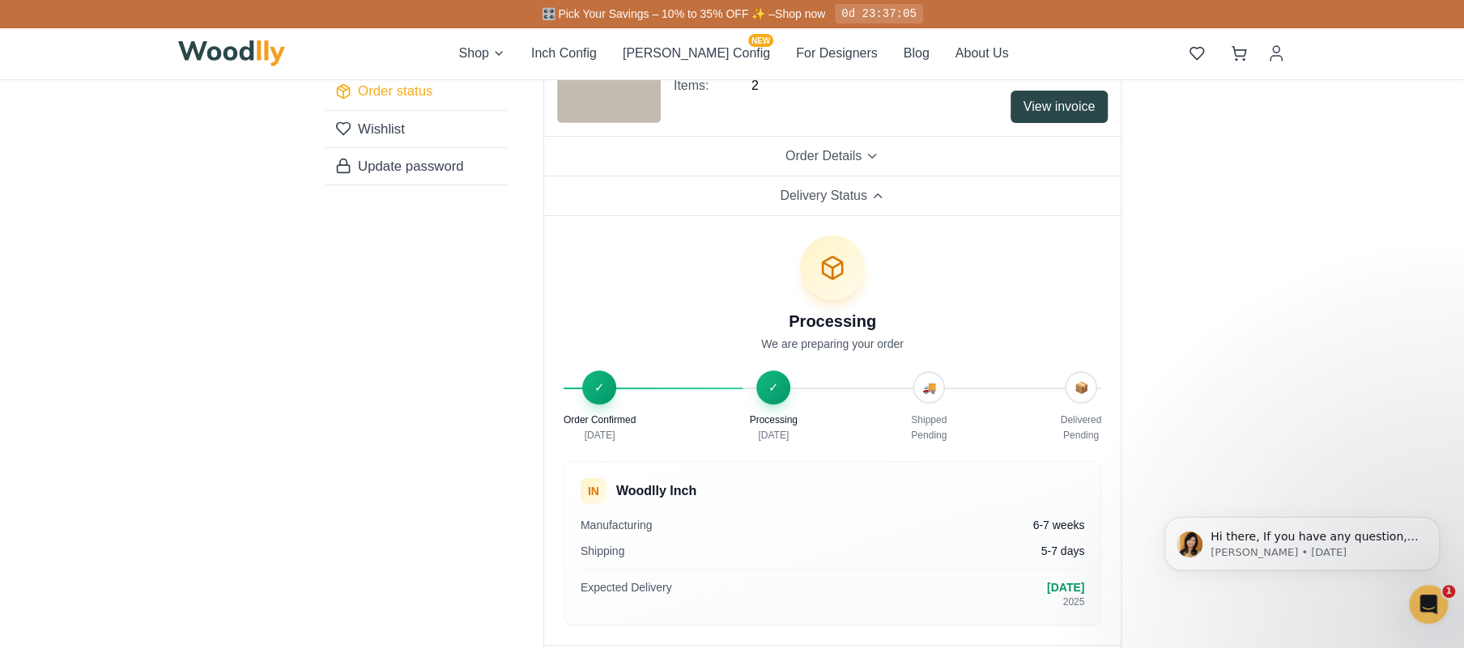
scroll to position [512, 0]
click at [1428, 603] on icon "Open Intercom Messenger" at bounding box center [1425, 602] width 11 height 13
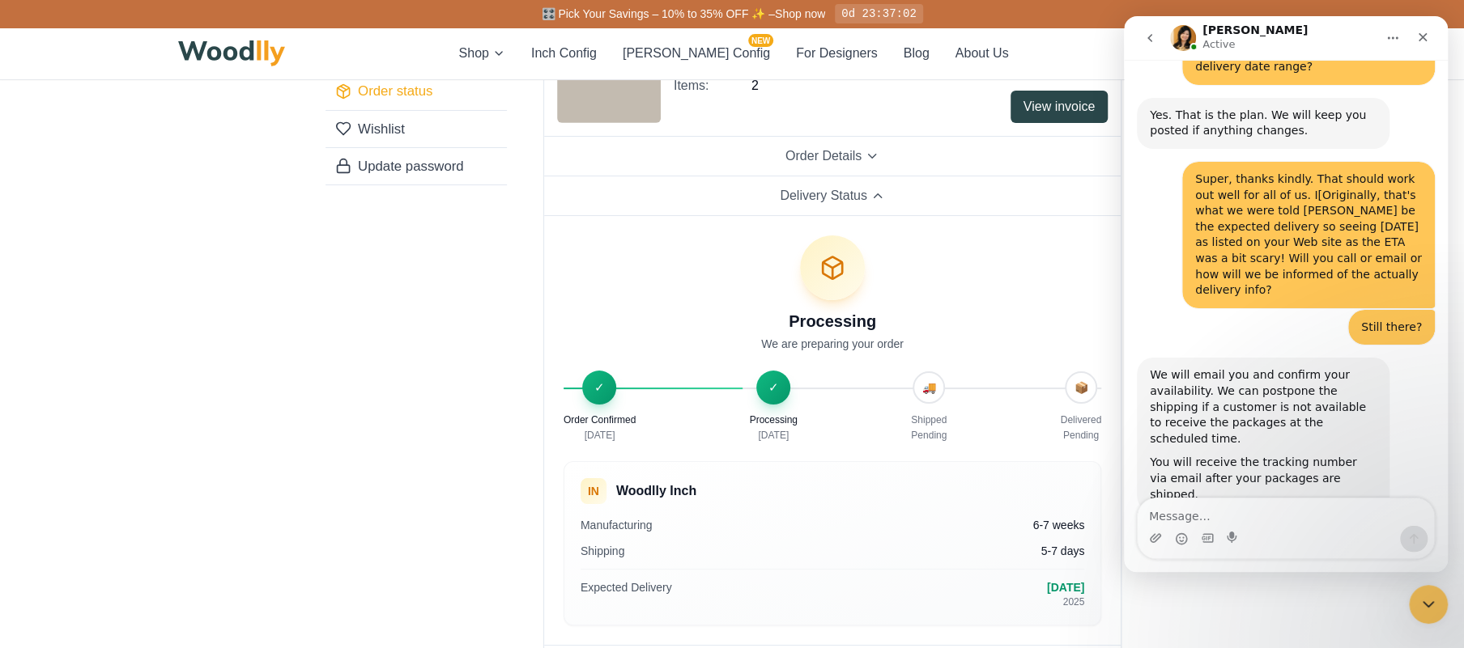
scroll to position [0, 0]
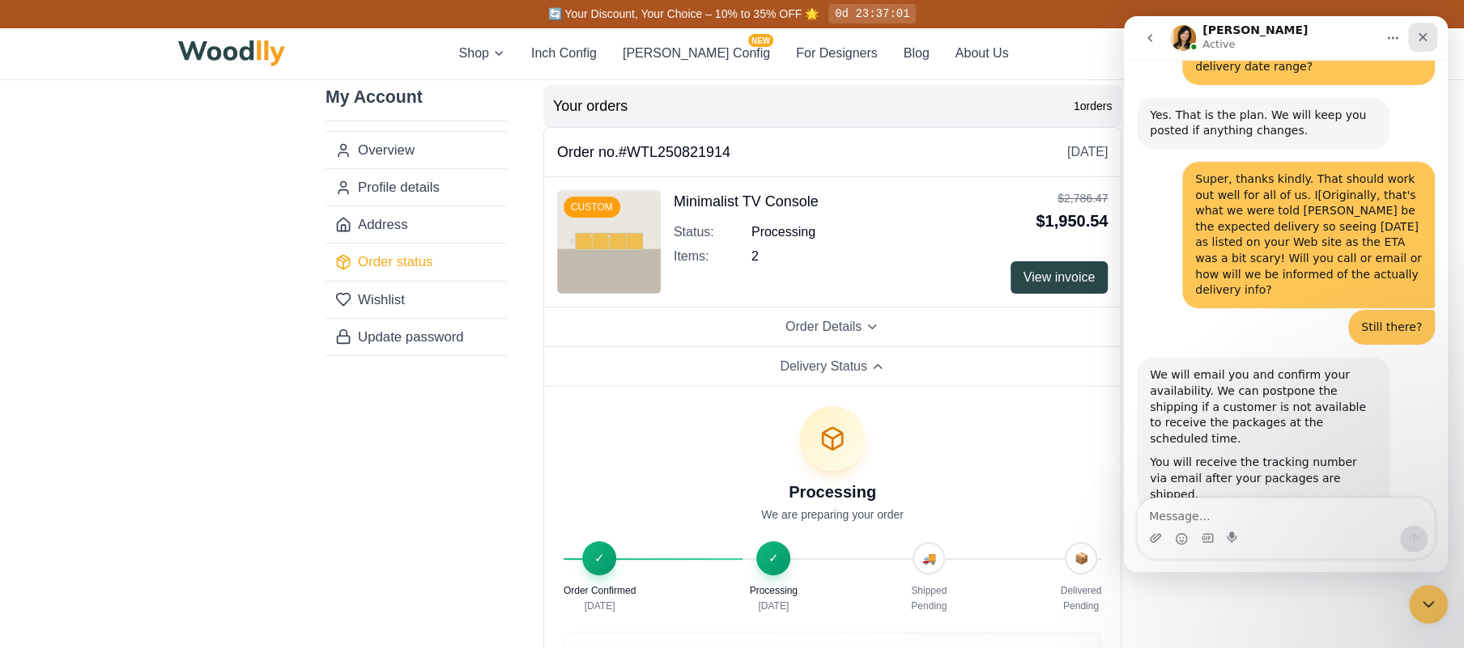
click at [1422, 35] on icon "Close" at bounding box center [1422, 37] width 13 height 13
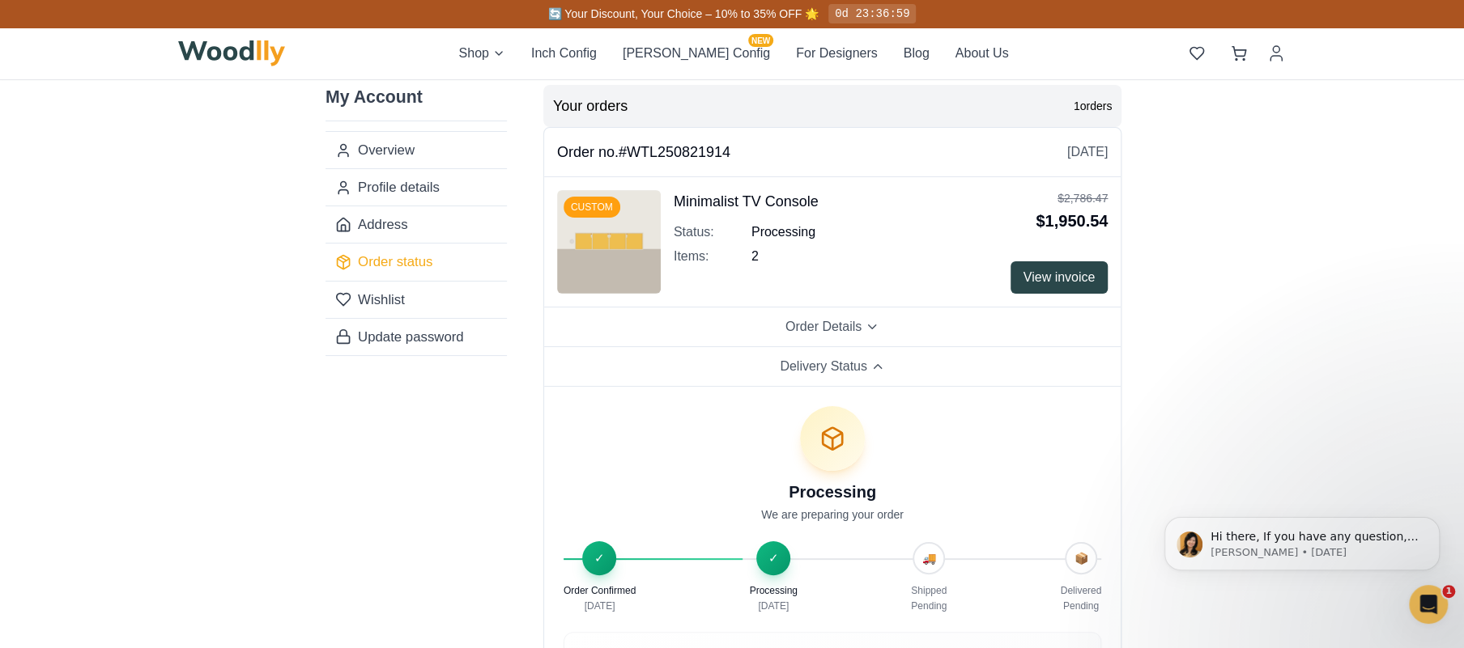
scroll to position [512, 0]
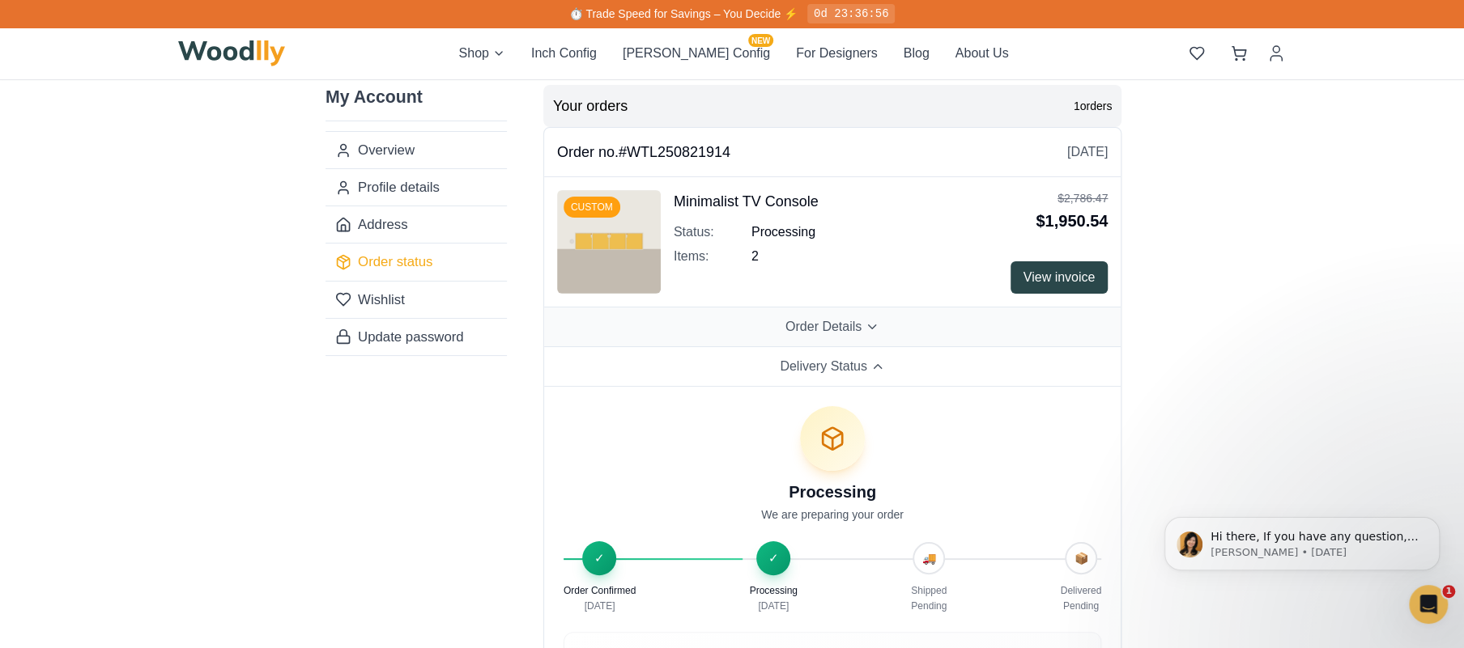
click at [856, 329] on span "Order Details" at bounding box center [823, 326] width 76 height 19
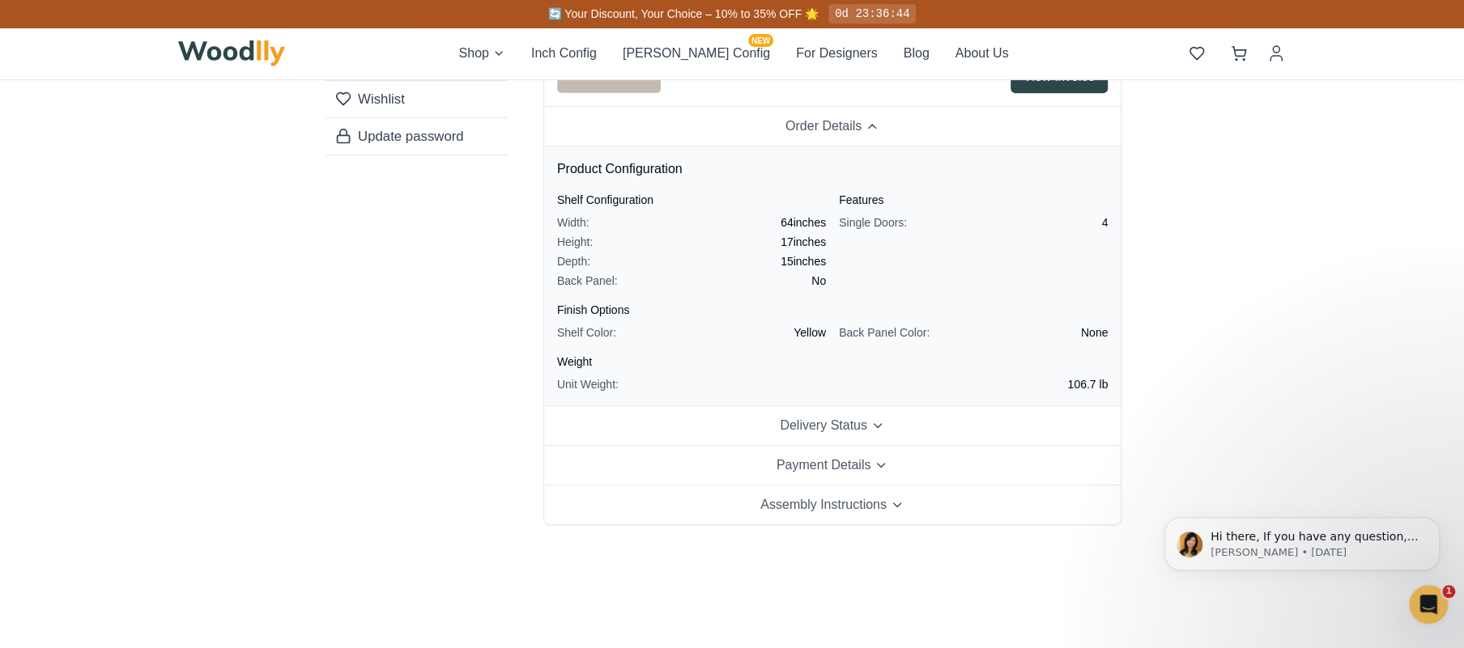
scroll to position [256, 0]
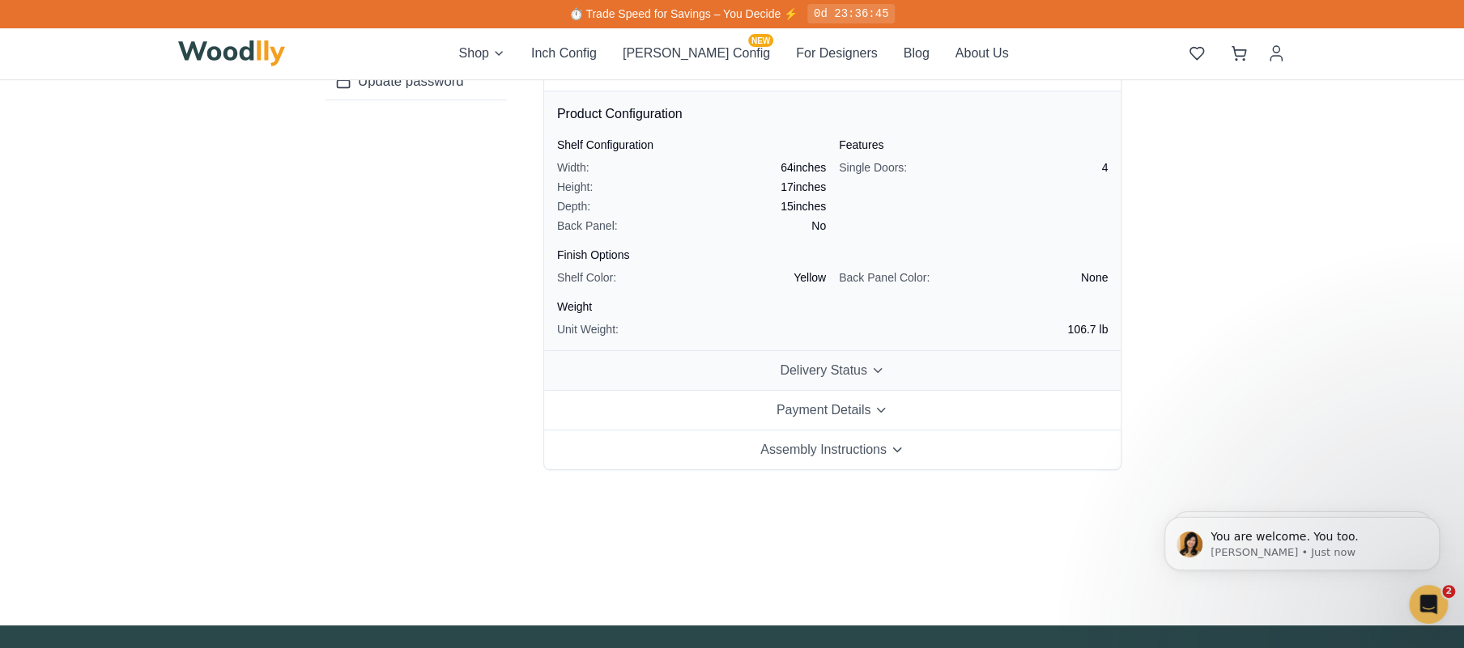
click at [867, 365] on button "Delivery Status" at bounding box center [832, 371] width 576 height 40
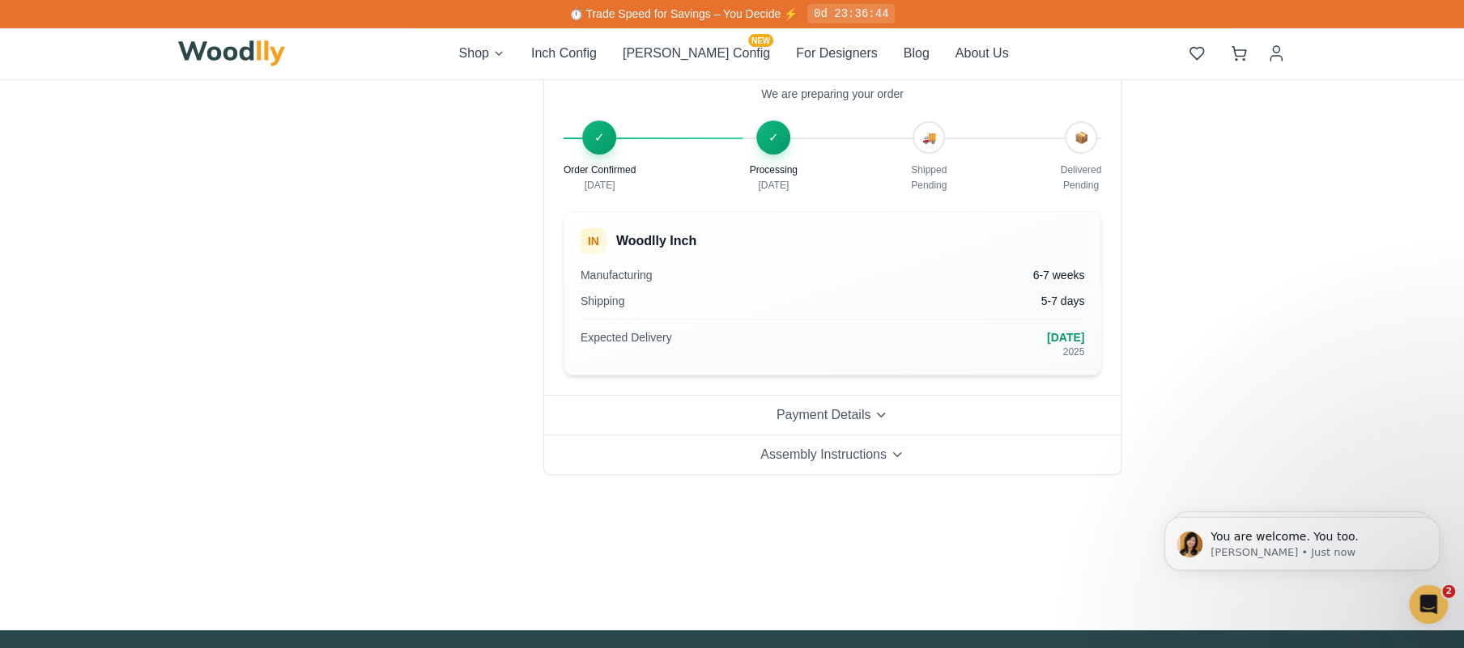
scroll to position [427, 0]
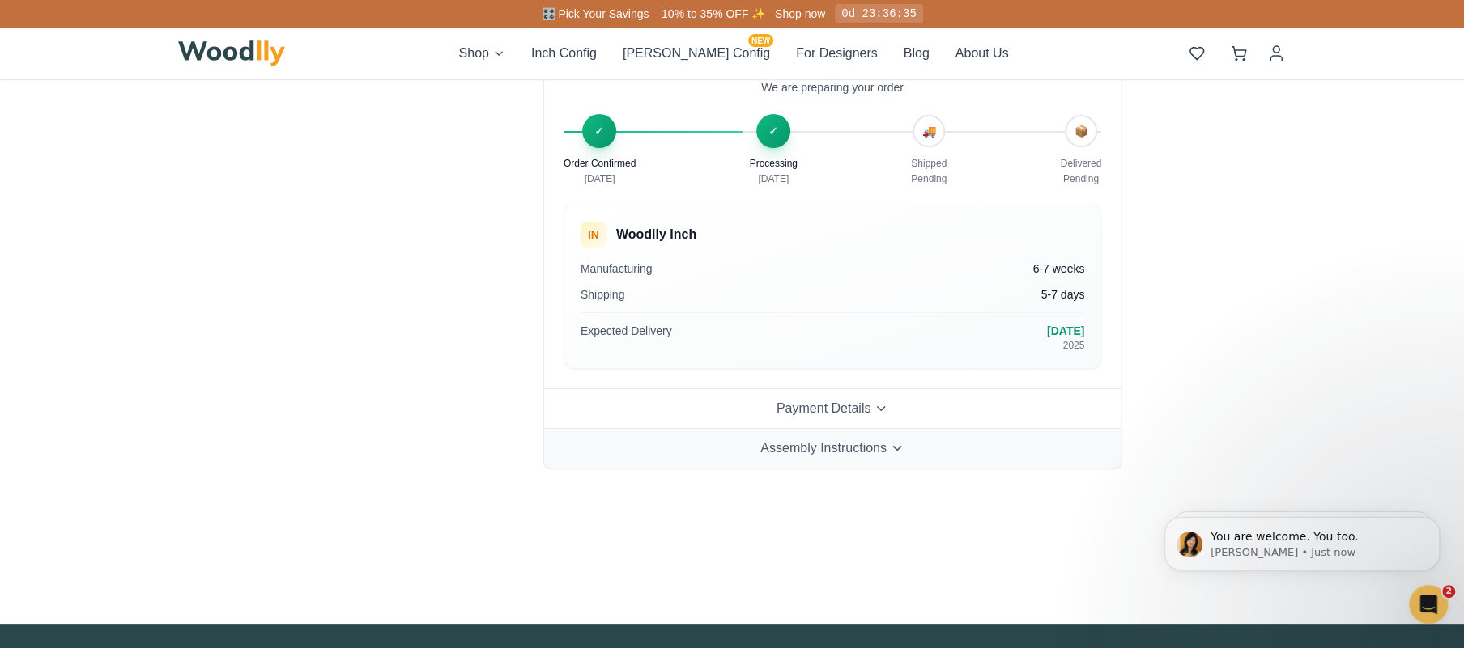
click at [882, 447] on span "Assembly Instructions" at bounding box center [823, 448] width 126 height 19
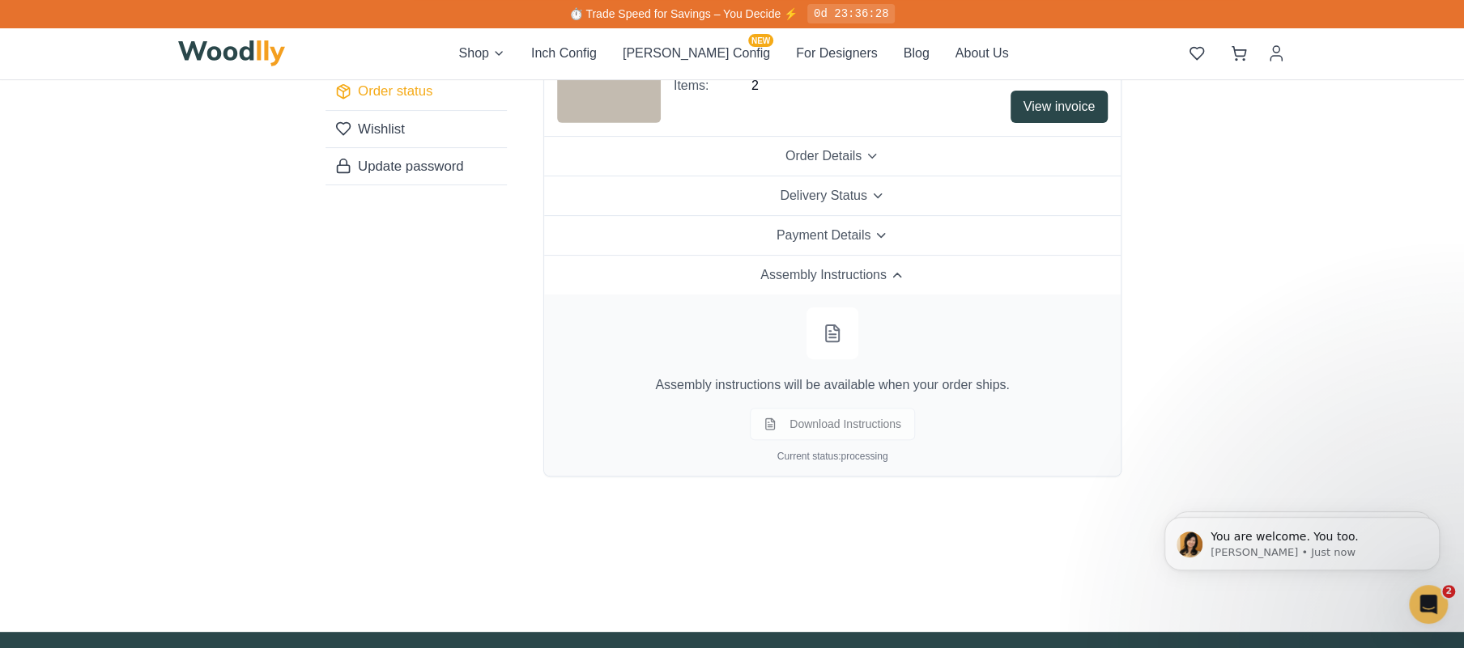
scroll to position [85, 0]
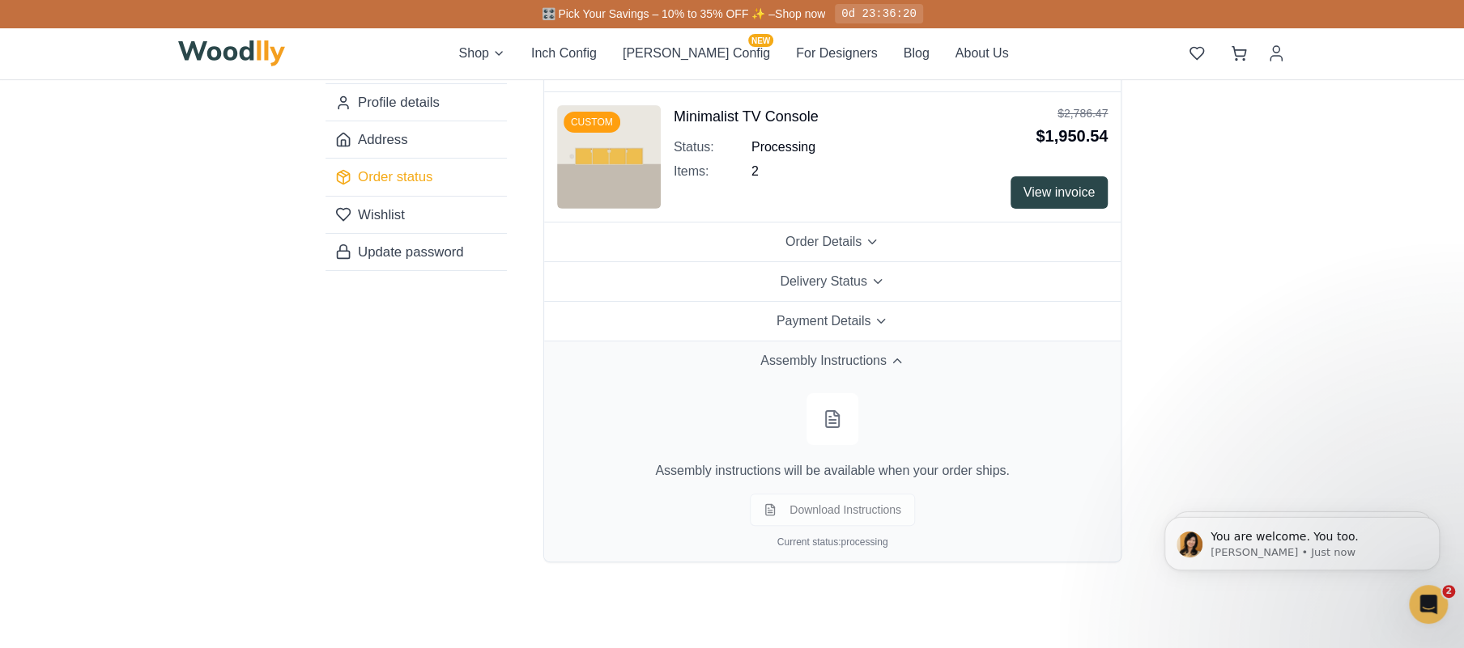
click at [878, 361] on span "Assembly Instructions" at bounding box center [823, 360] width 126 height 19
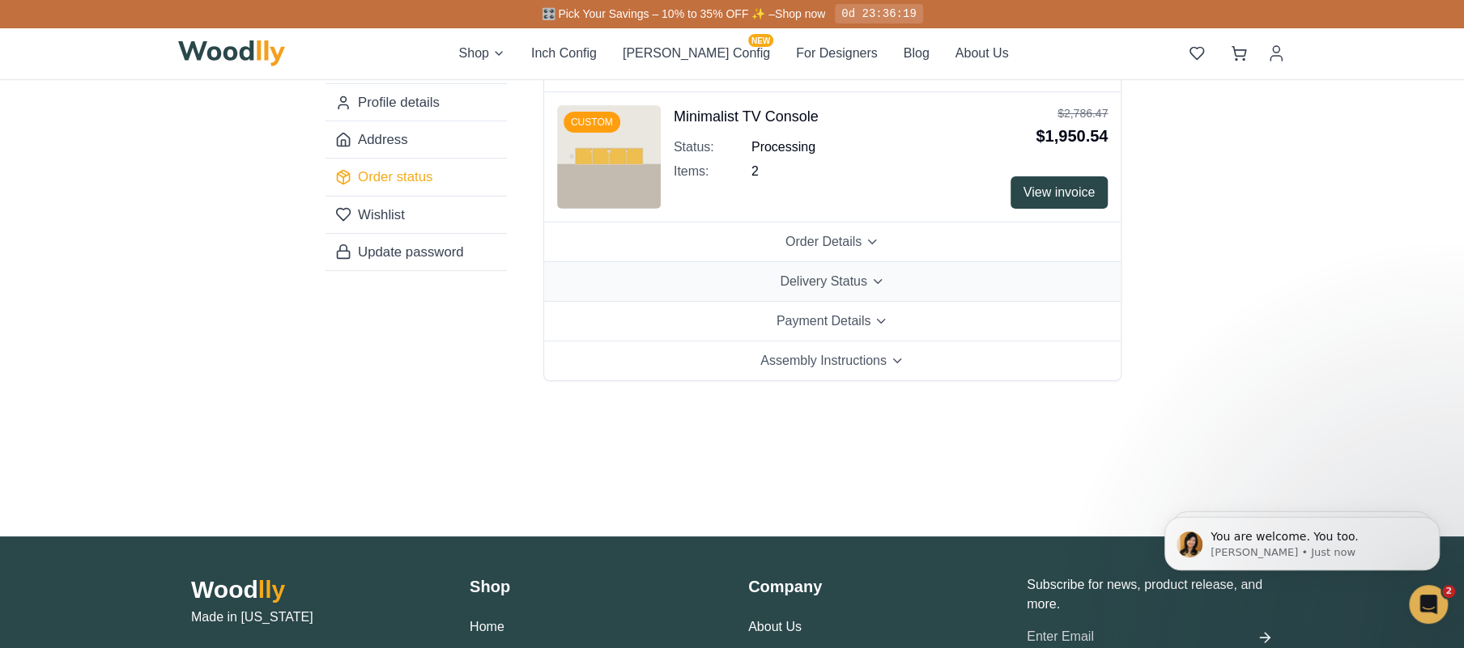
click at [852, 280] on span "Delivery Status" at bounding box center [823, 281] width 87 height 19
